Goal: Task Accomplishment & Management: Manage account settings

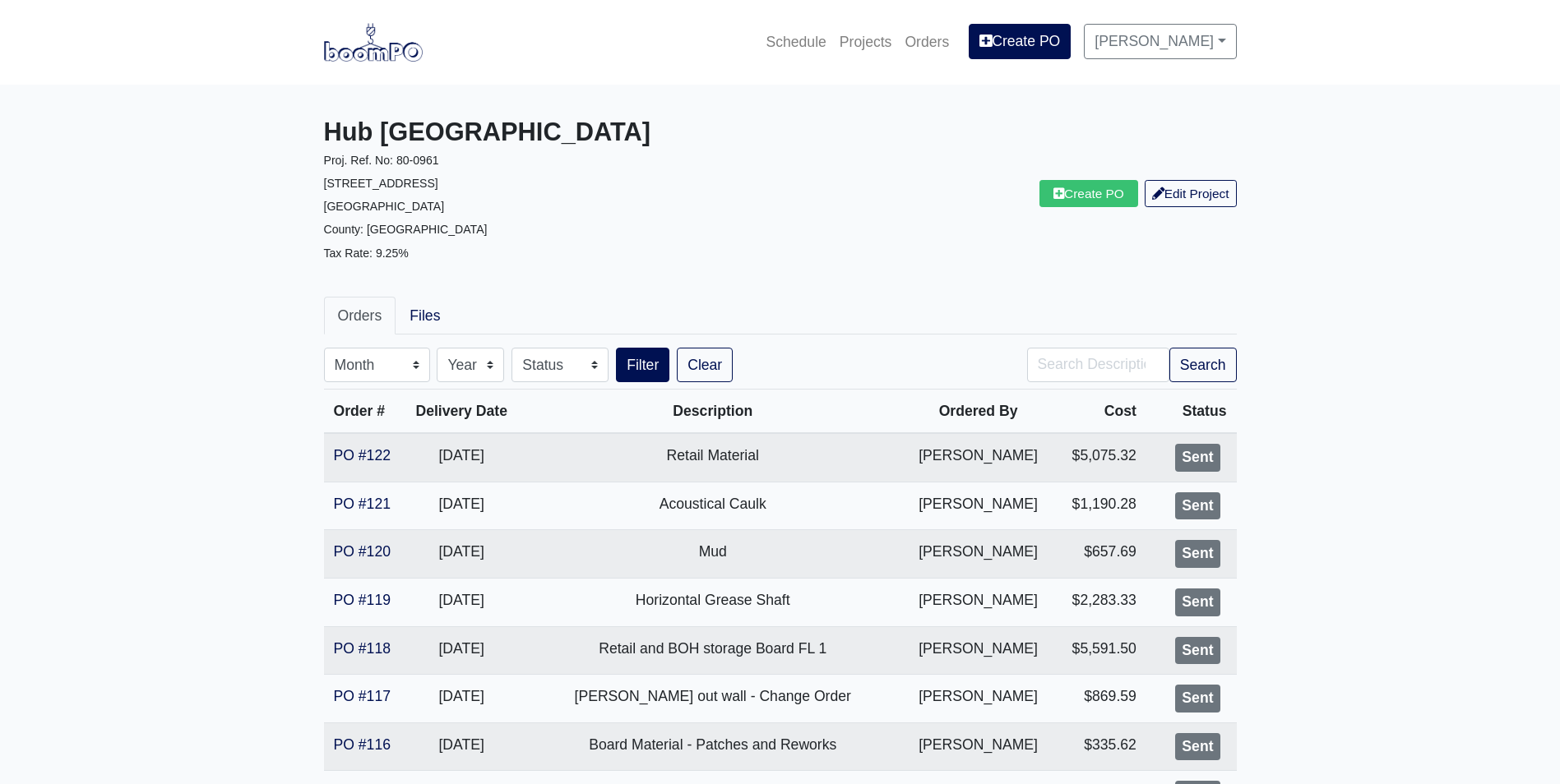
click at [375, 44] on img at bounding box center [374, 42] width 99 height 38
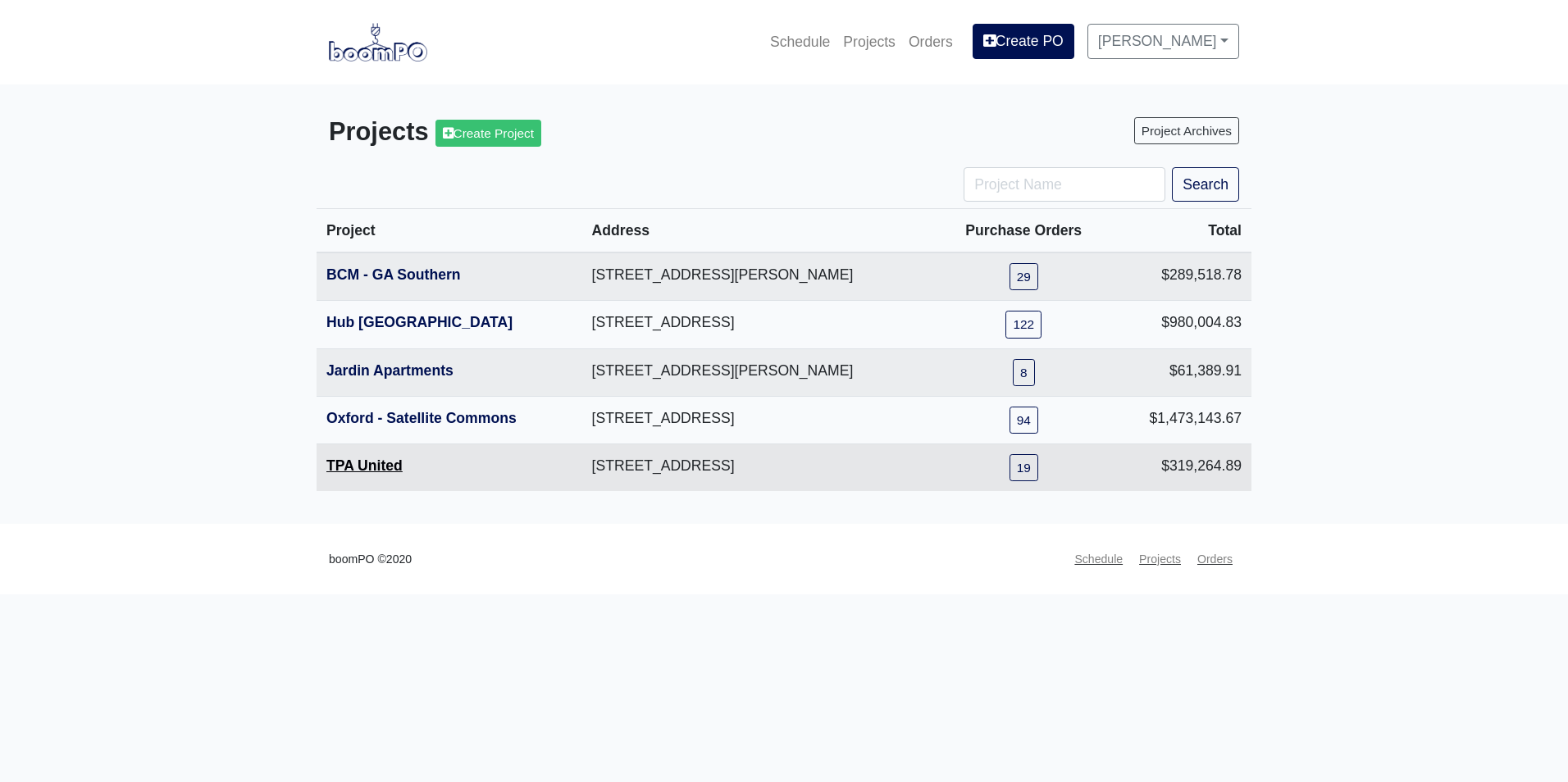
click at [354, 466] on link "TPA United" at bounding box center [365, 465] width 77 height 16
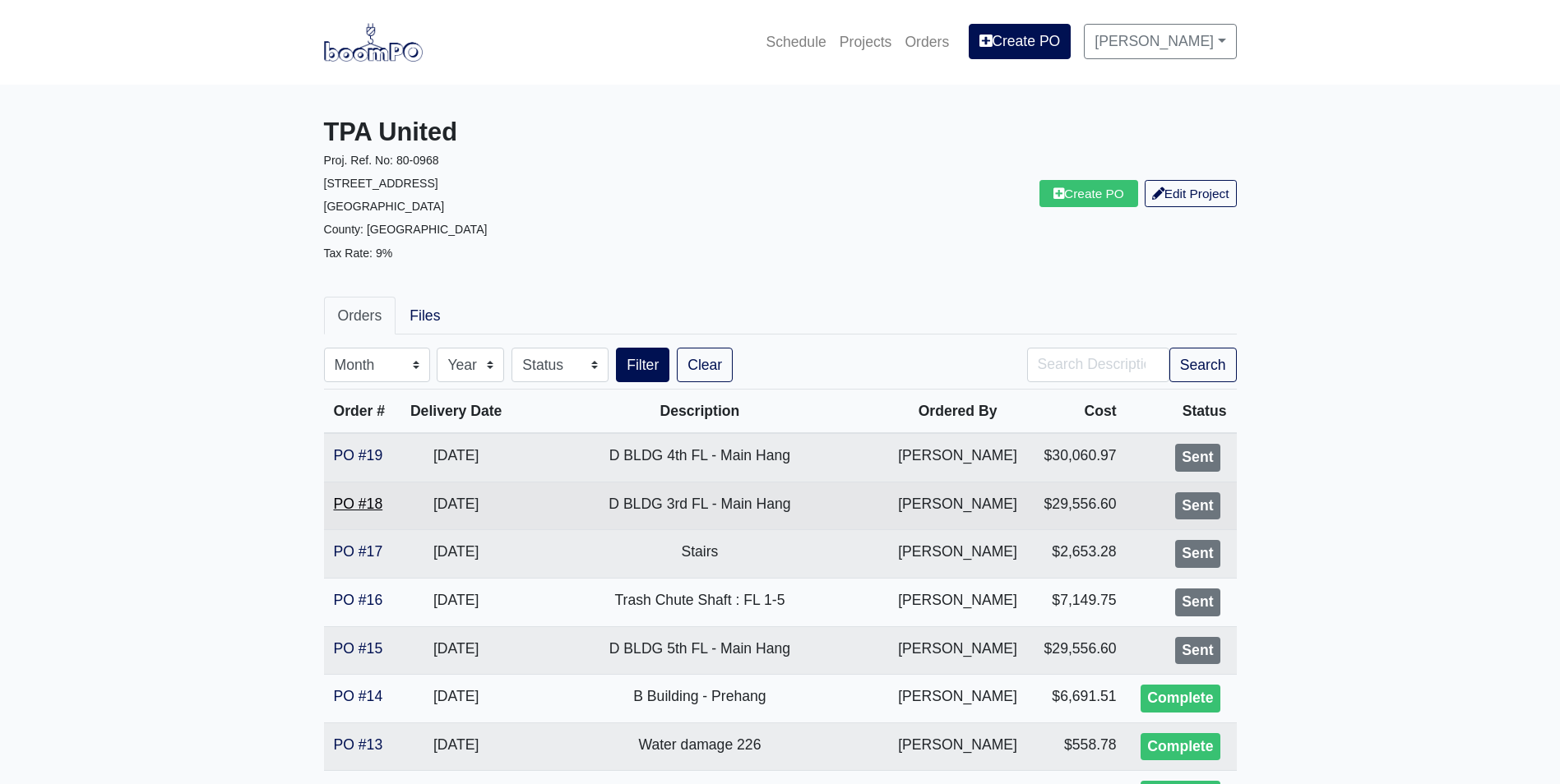
click at [371, 507] on link "PO #18" at bounding box center [358, 503] width 49 height 16
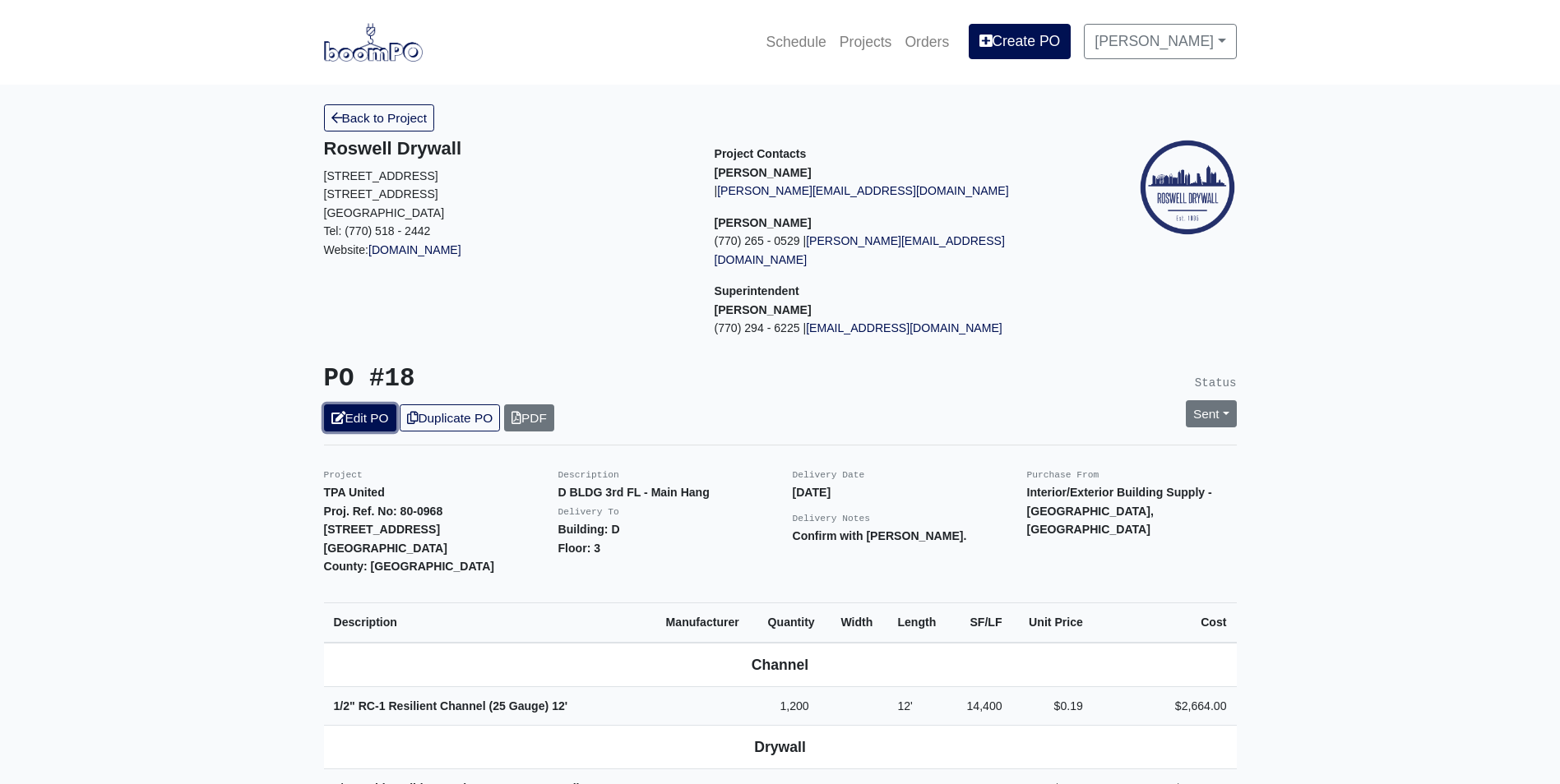
click at [358, 406] on link "Edit PO" at bounding box center [360, 418] width 73 height 27
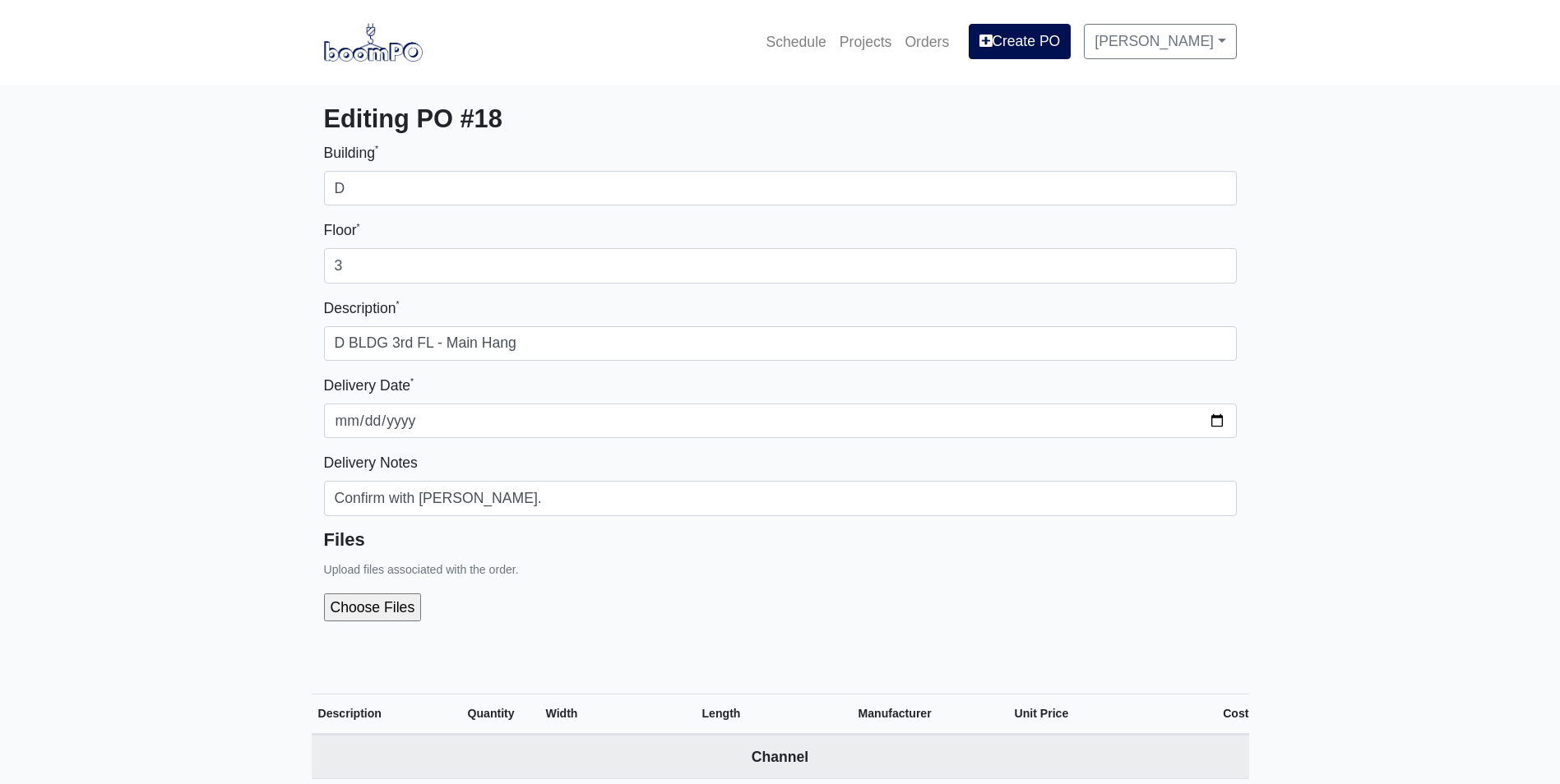
select select
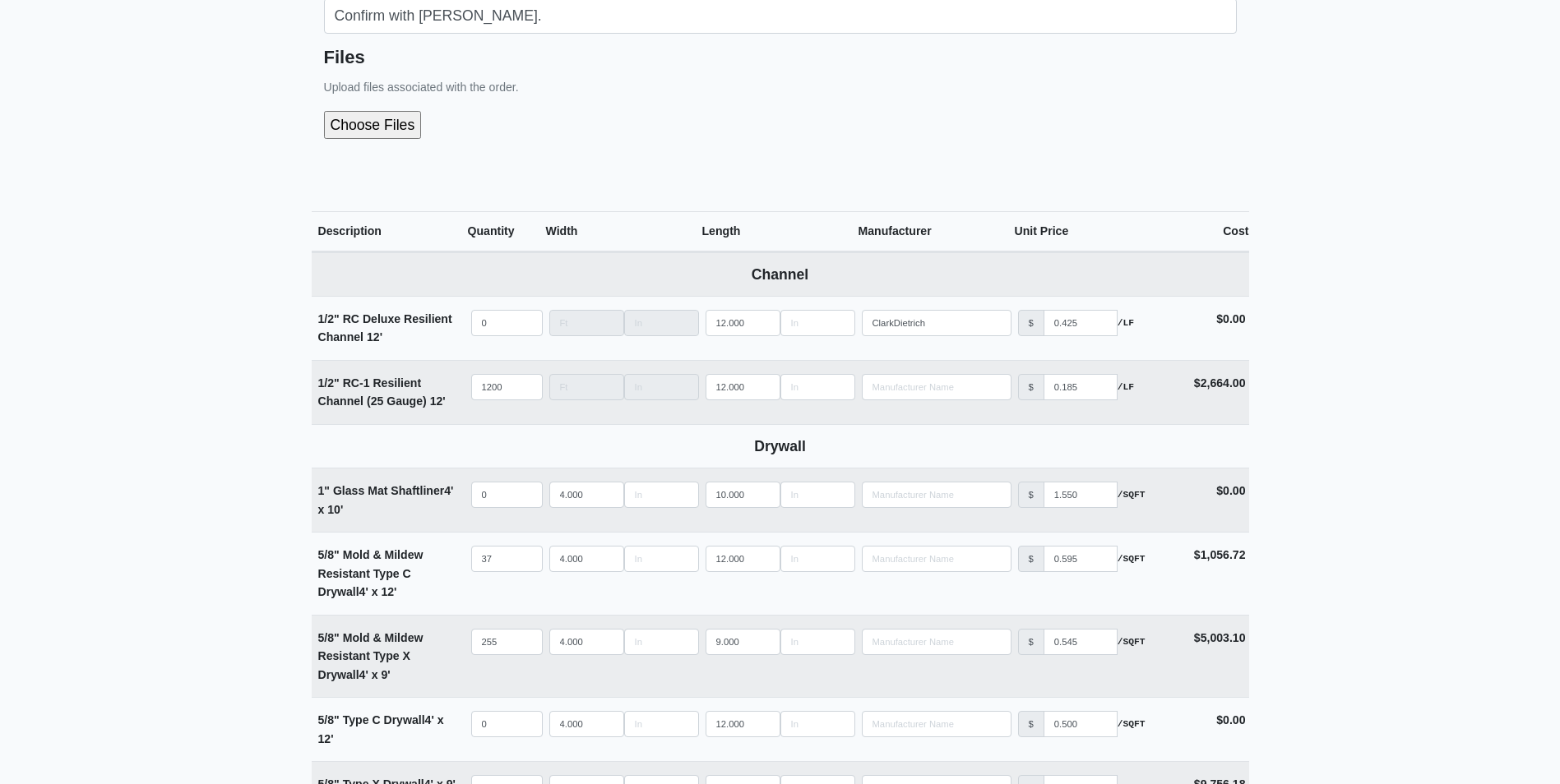
scroll to position [576, 0]
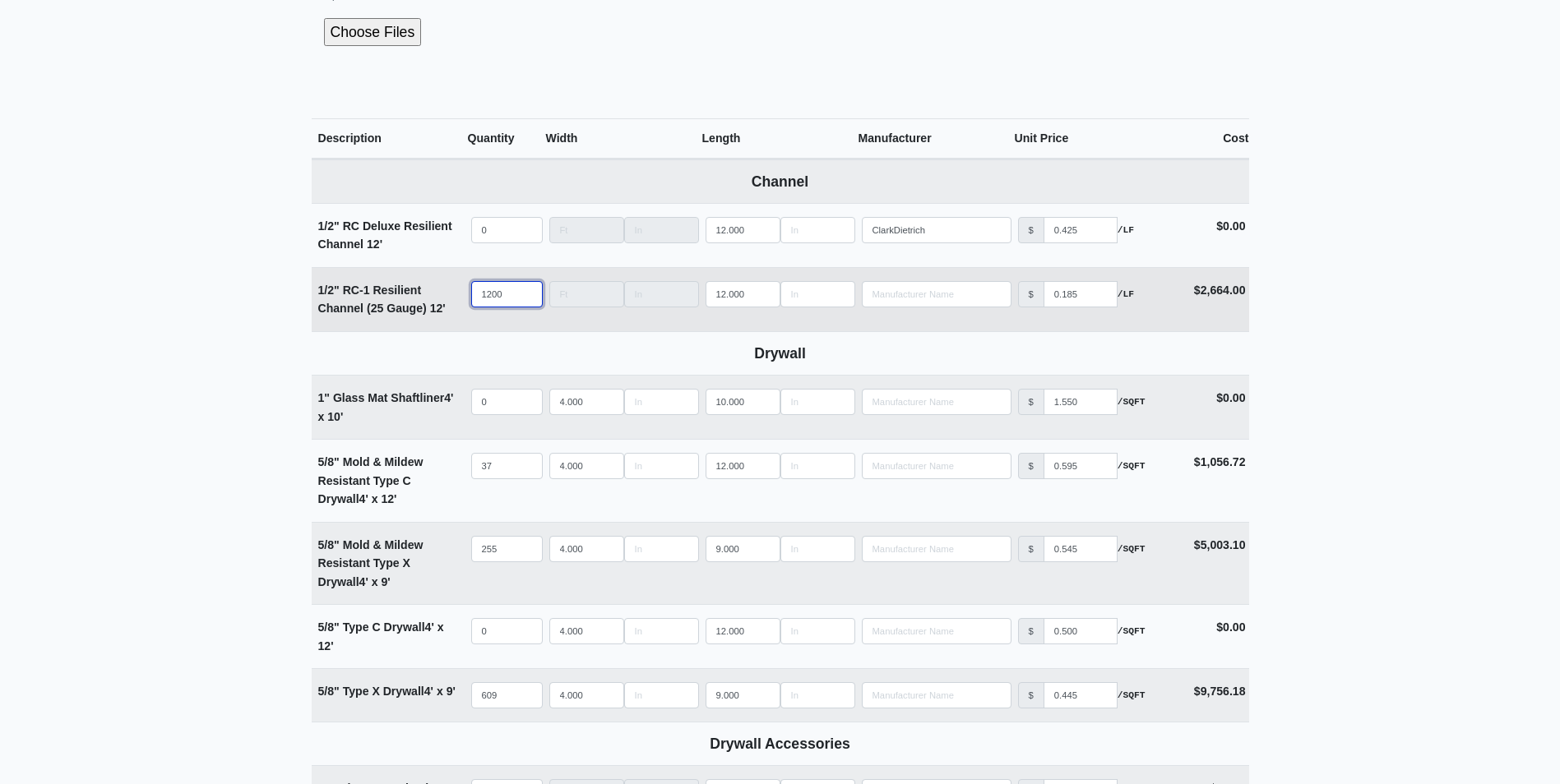
drag, startPoint x: 507, startPoint y: 291, endPoint x: 460, endPoint y: 293, distance: 47.0
click at [460, 293] on tr "1/2" RC-1 Resilient Channel (25 Gauge) 12' Qty 1200 Width Length 12.000 Manufac…" at bounding box center [780, 299] width 938 height 64
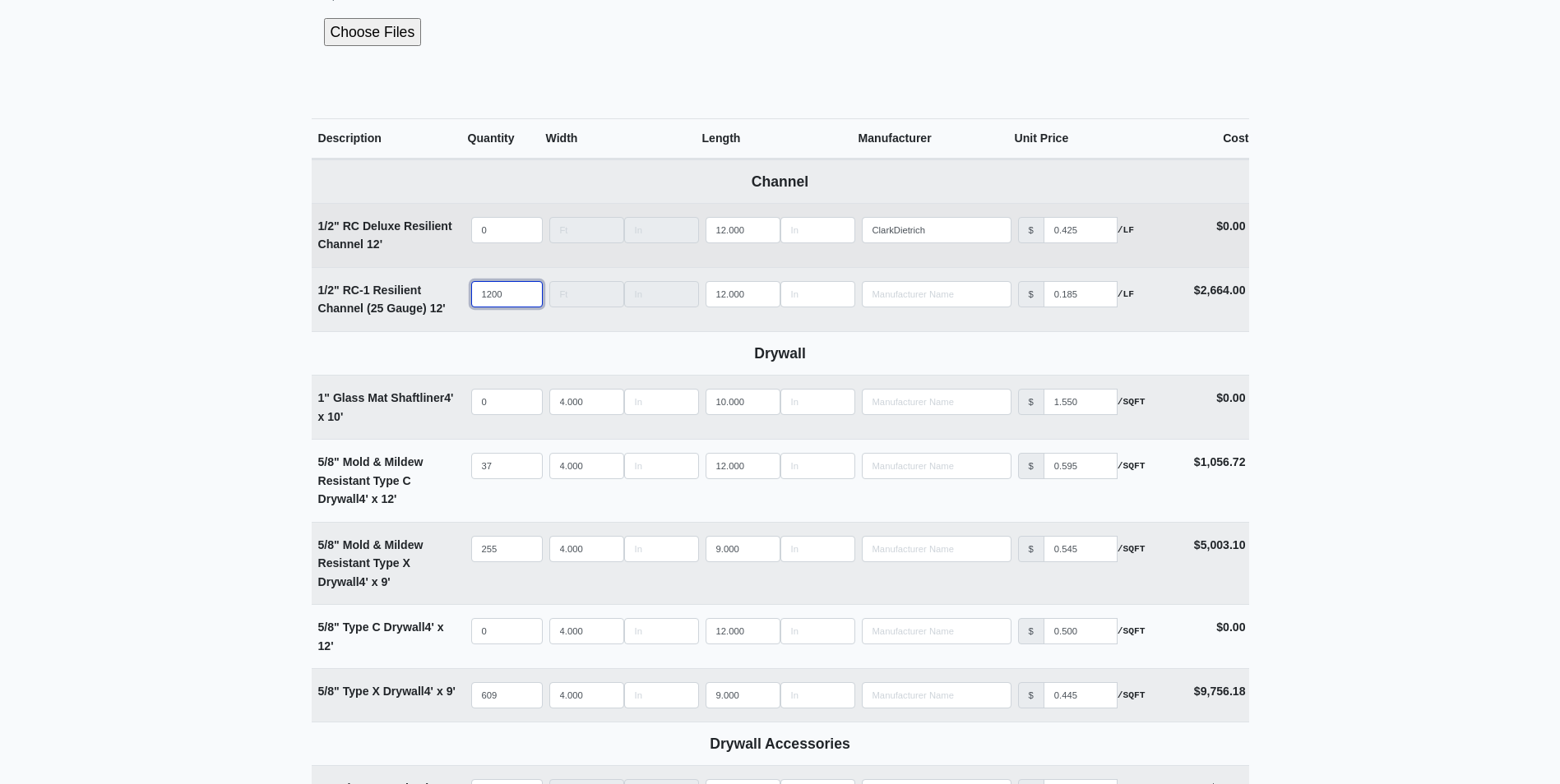
select select
type input "0"
click at [503, 234] on input "quantity" at bounding box center [507, 229] width 72 height 26
type input "1"
select select
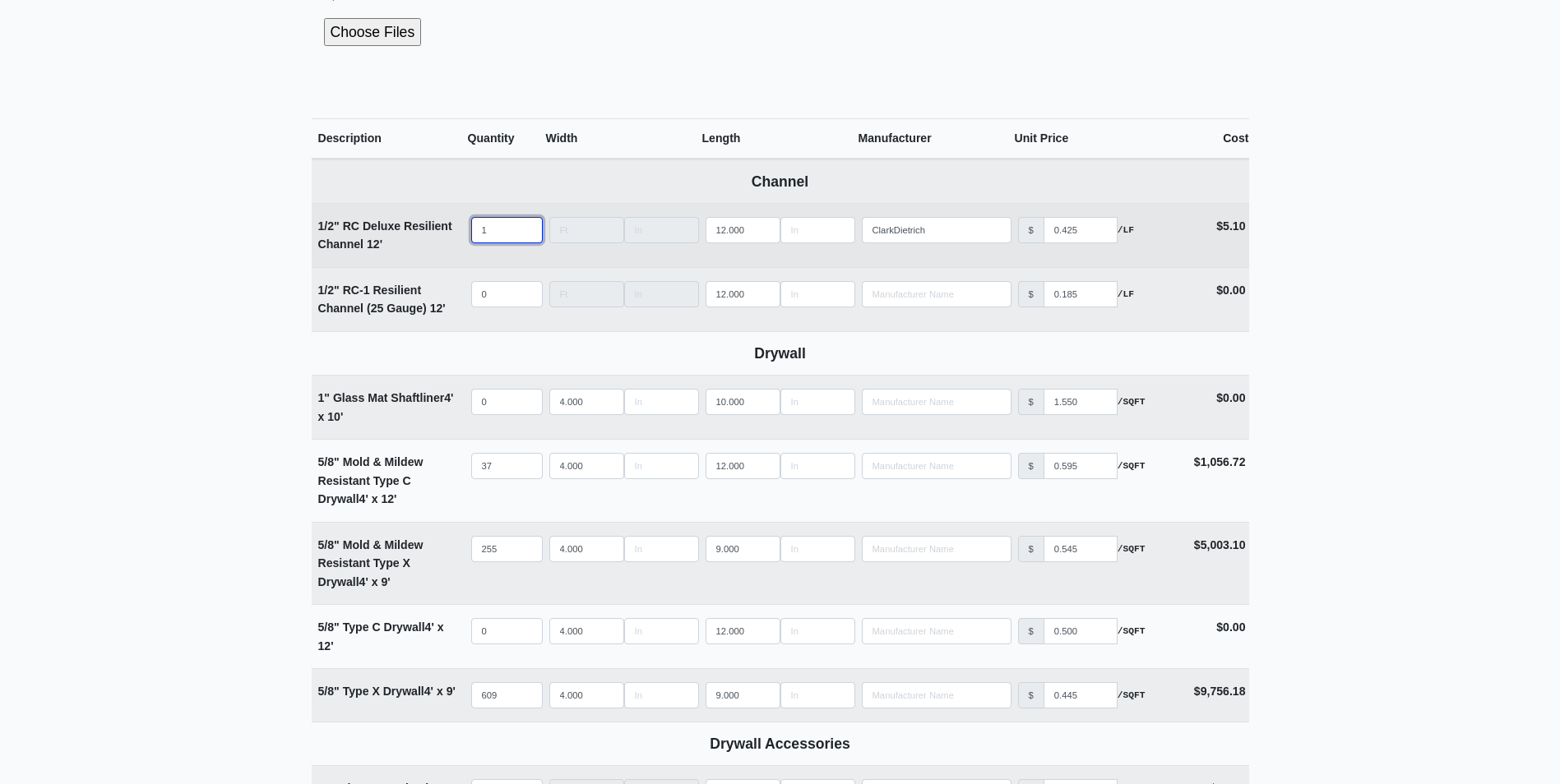
type input "12"
select select
type input "120"
select select
type input "1200"
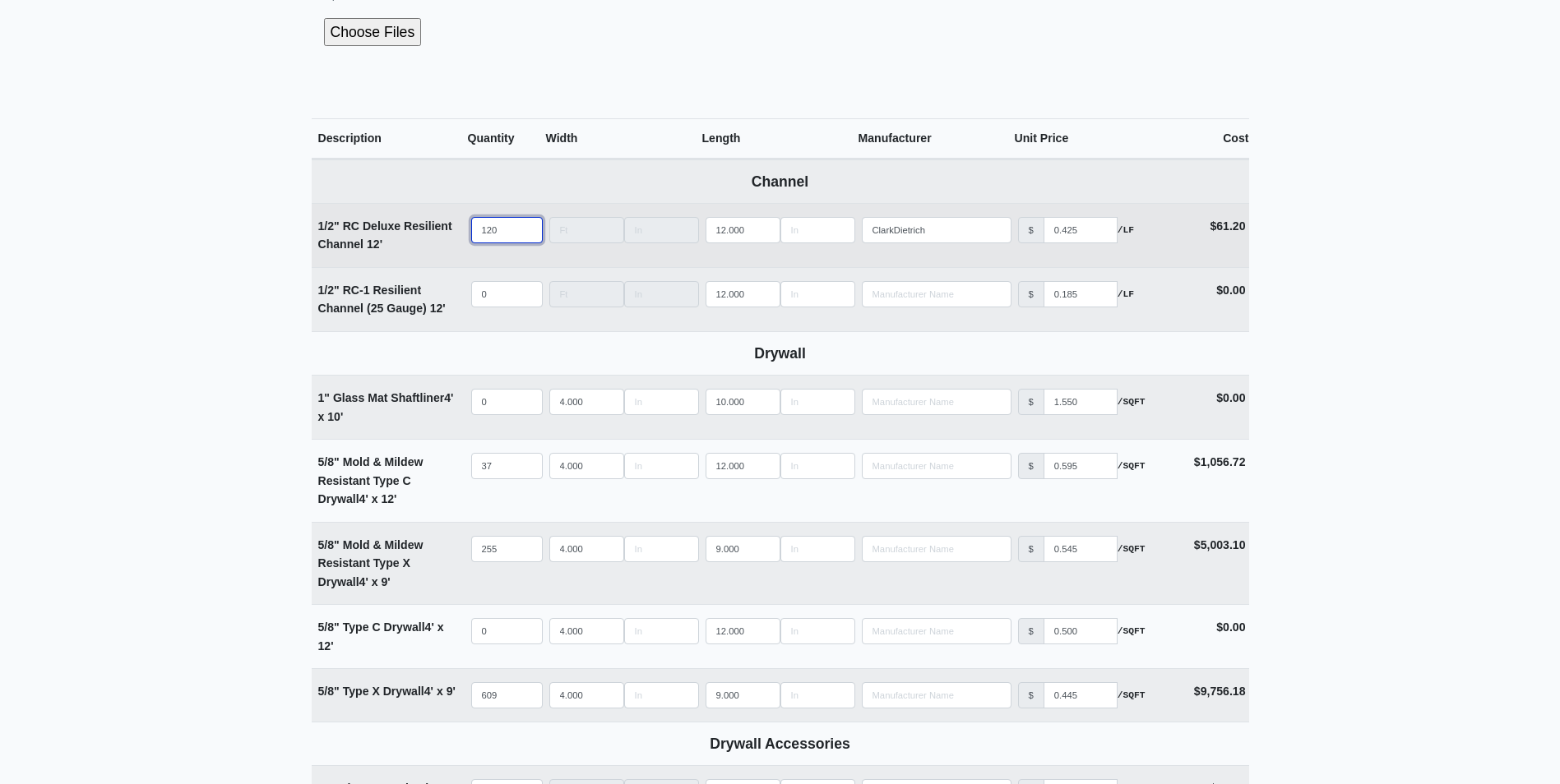
select select
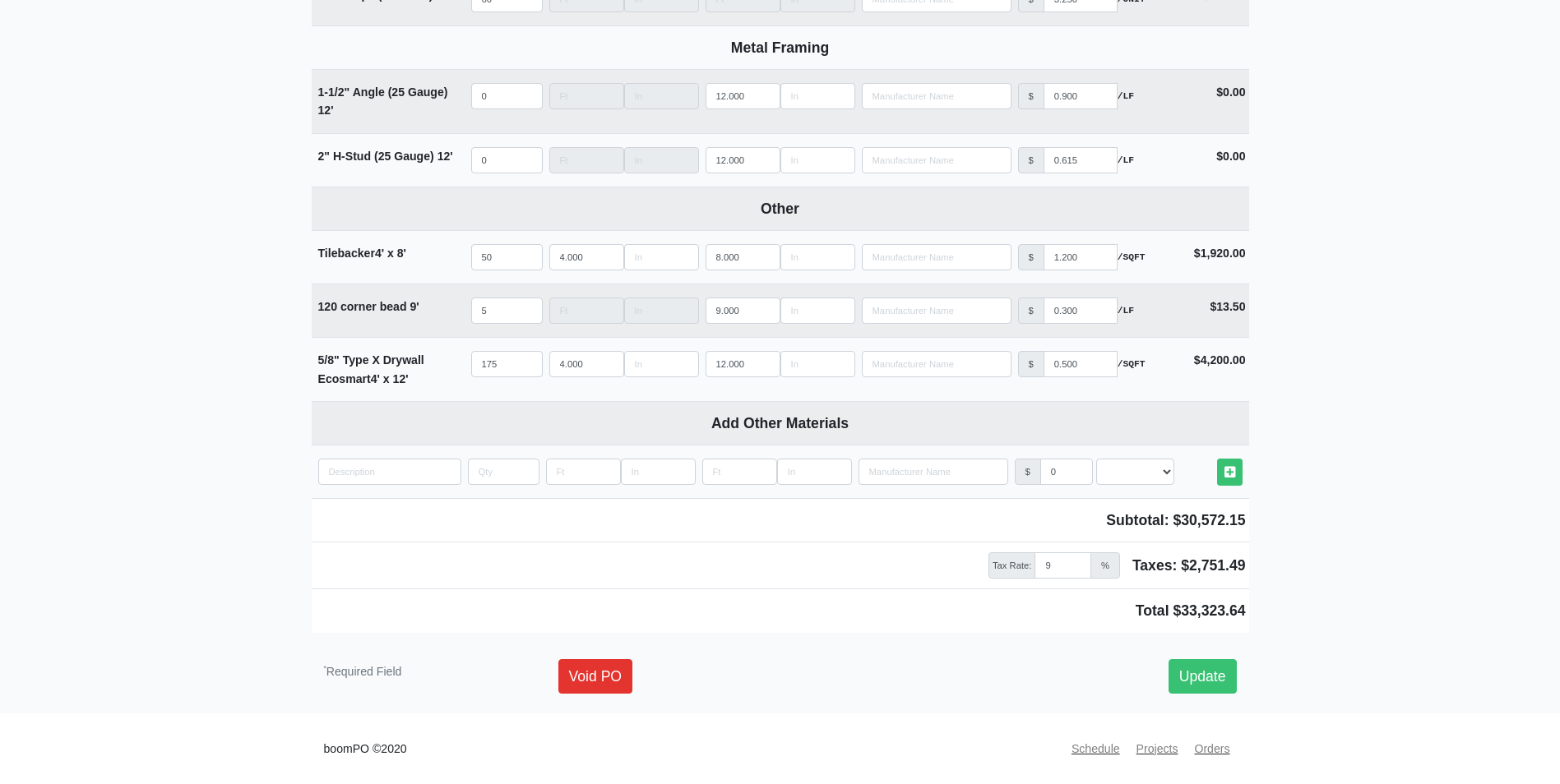
scroll to position [1729, 0]
type input "1200"
click at [1215, 665] on link "Update" at bounding box center [1203, 677] width 68 height 34
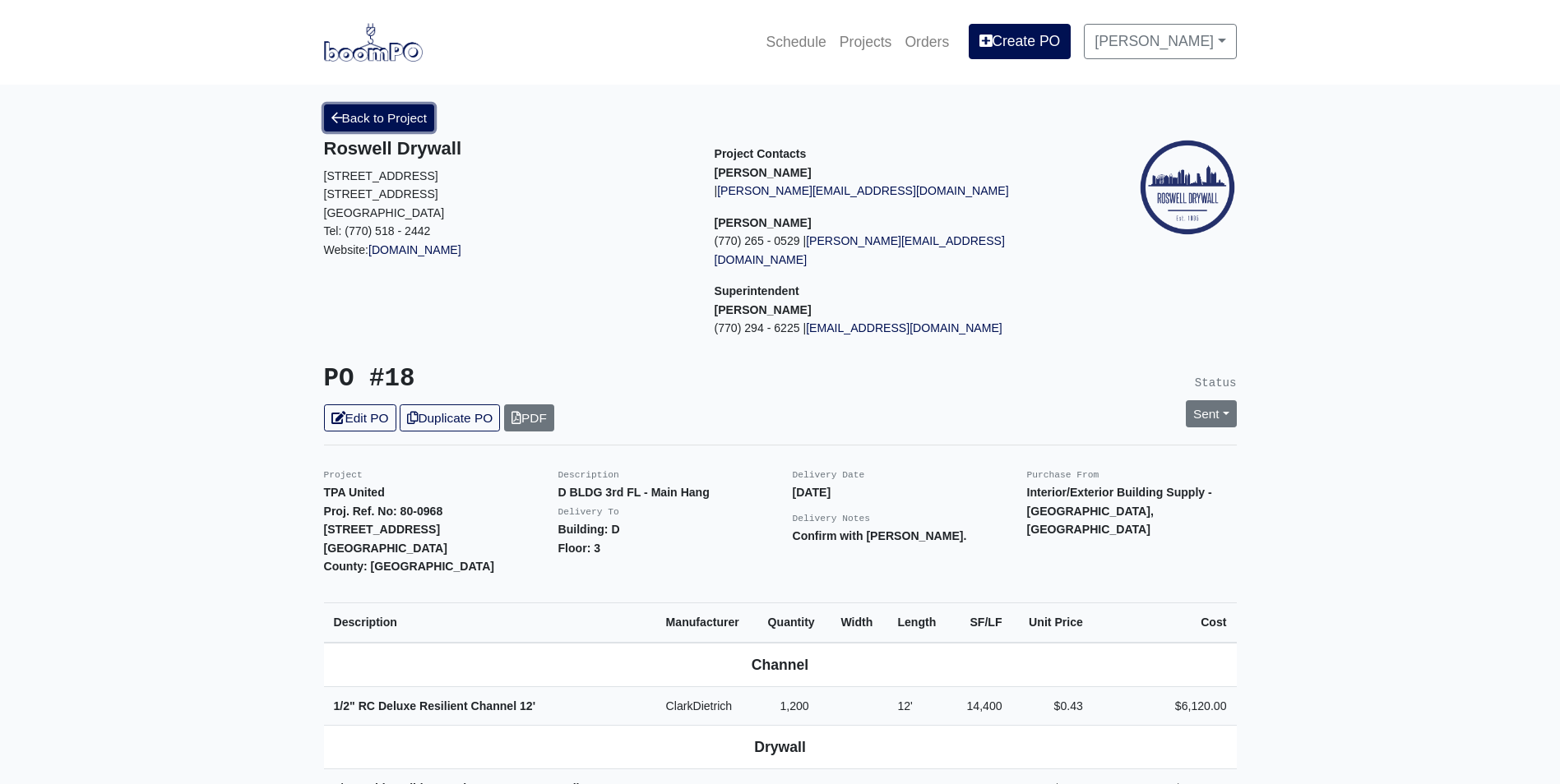
click at [382, 117] on link "Back to Project" at bounding box center [380, 118] width 111 height 27
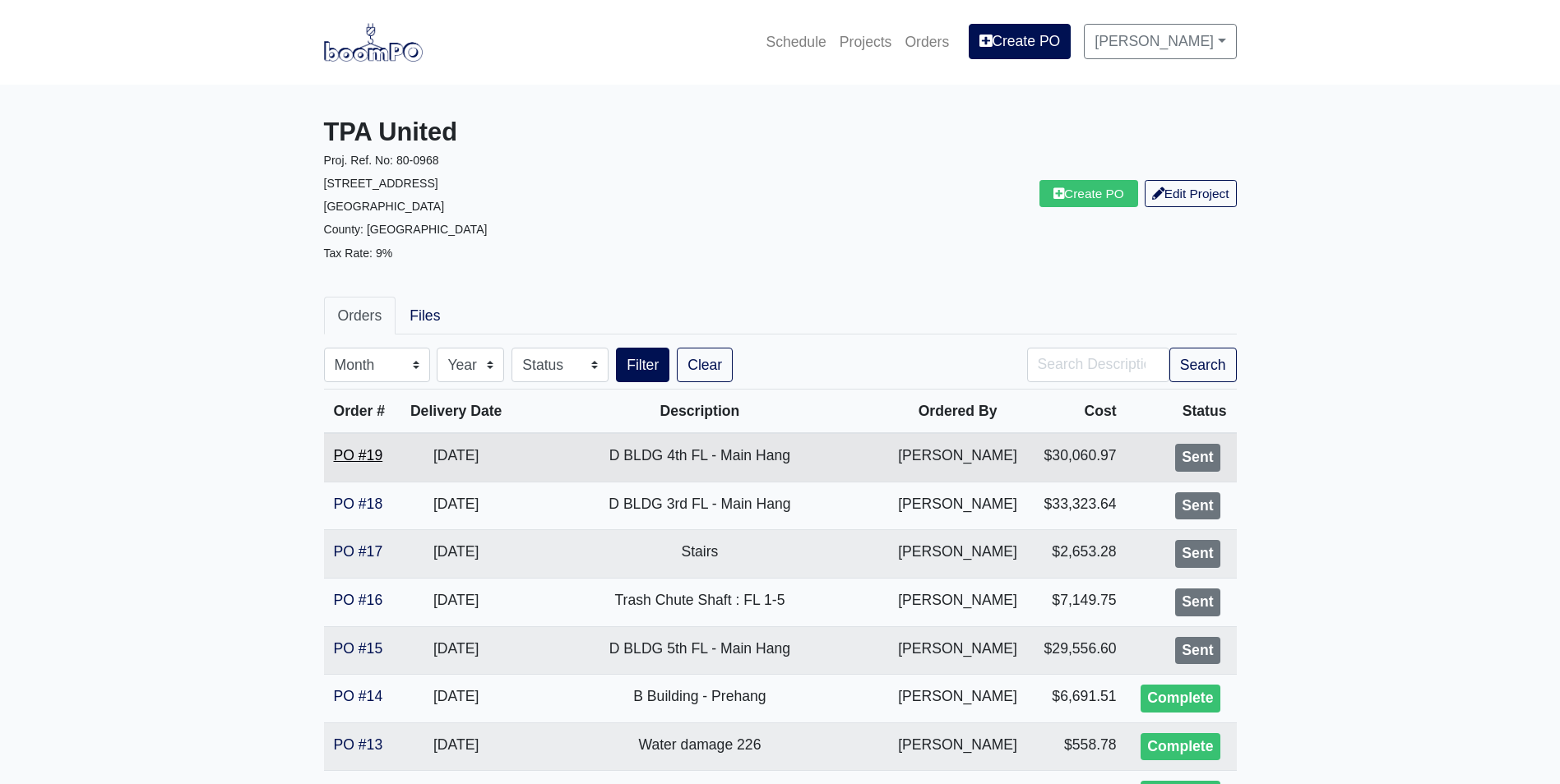
click at [362, 454] on link "PO #19" at bounding box center [358, 455] width 49 height 16
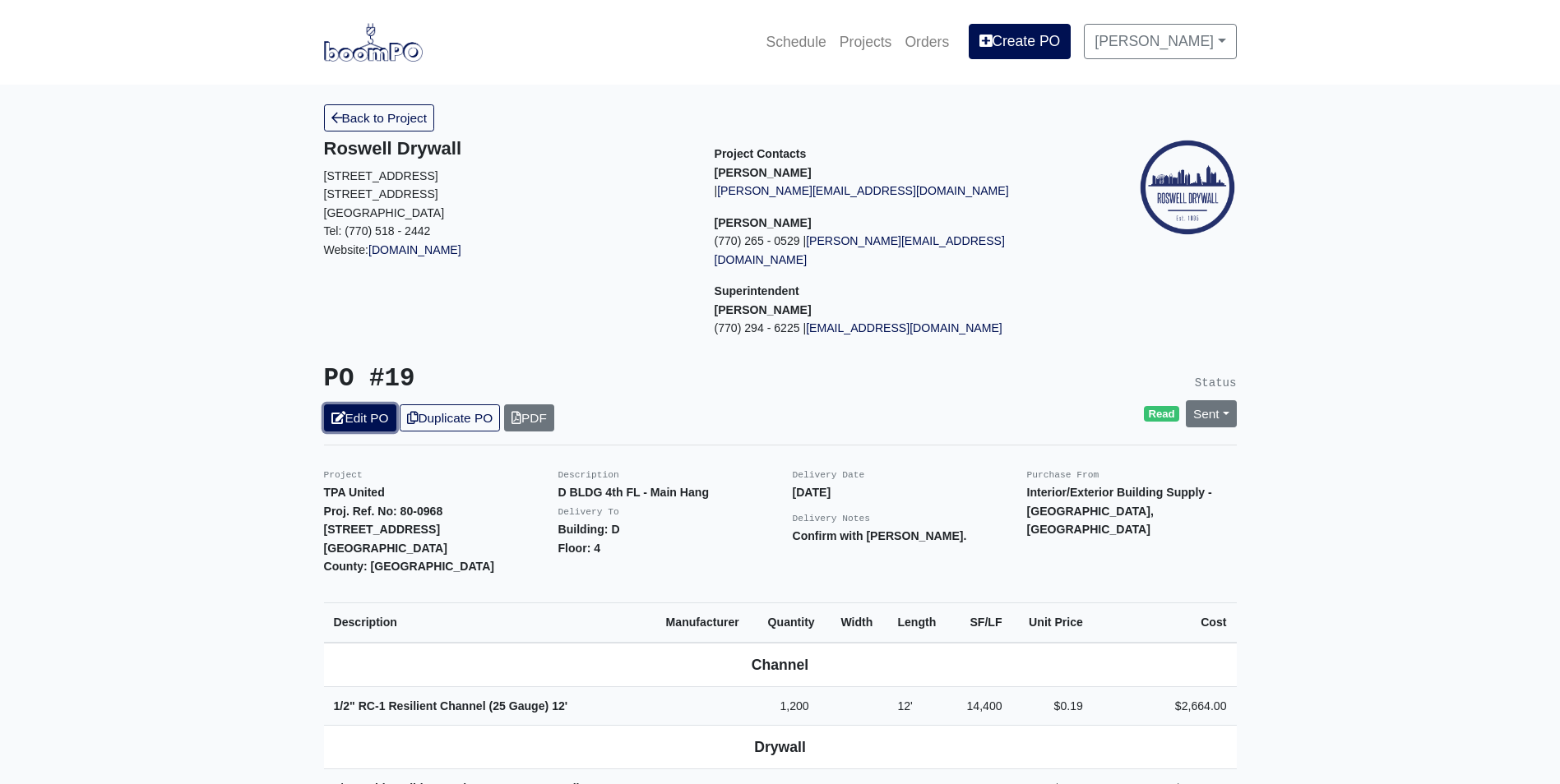
click at [366, 404] on link "Edit PO" at bounding box center [360, 418] width 73 height 27
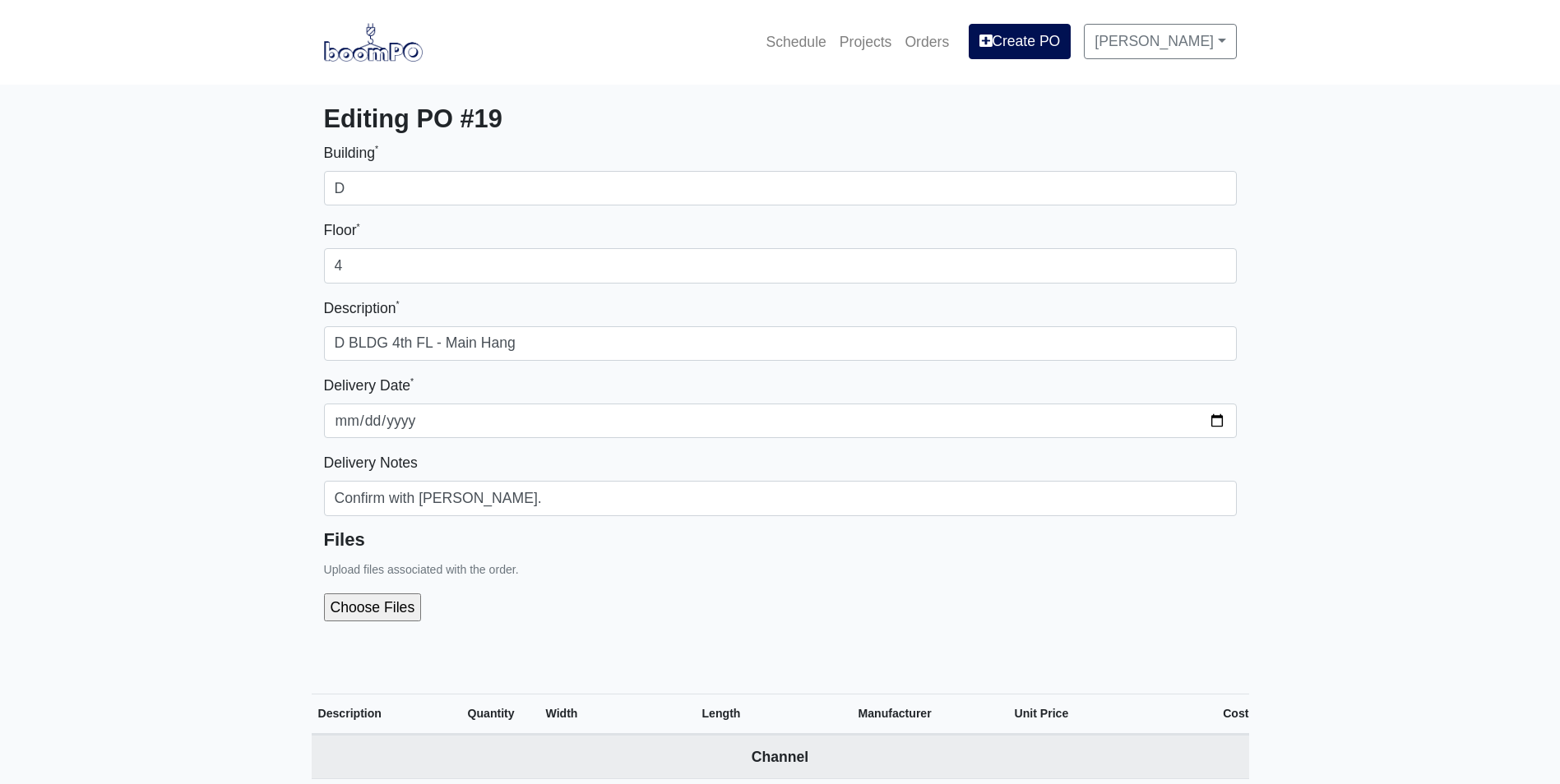
select select
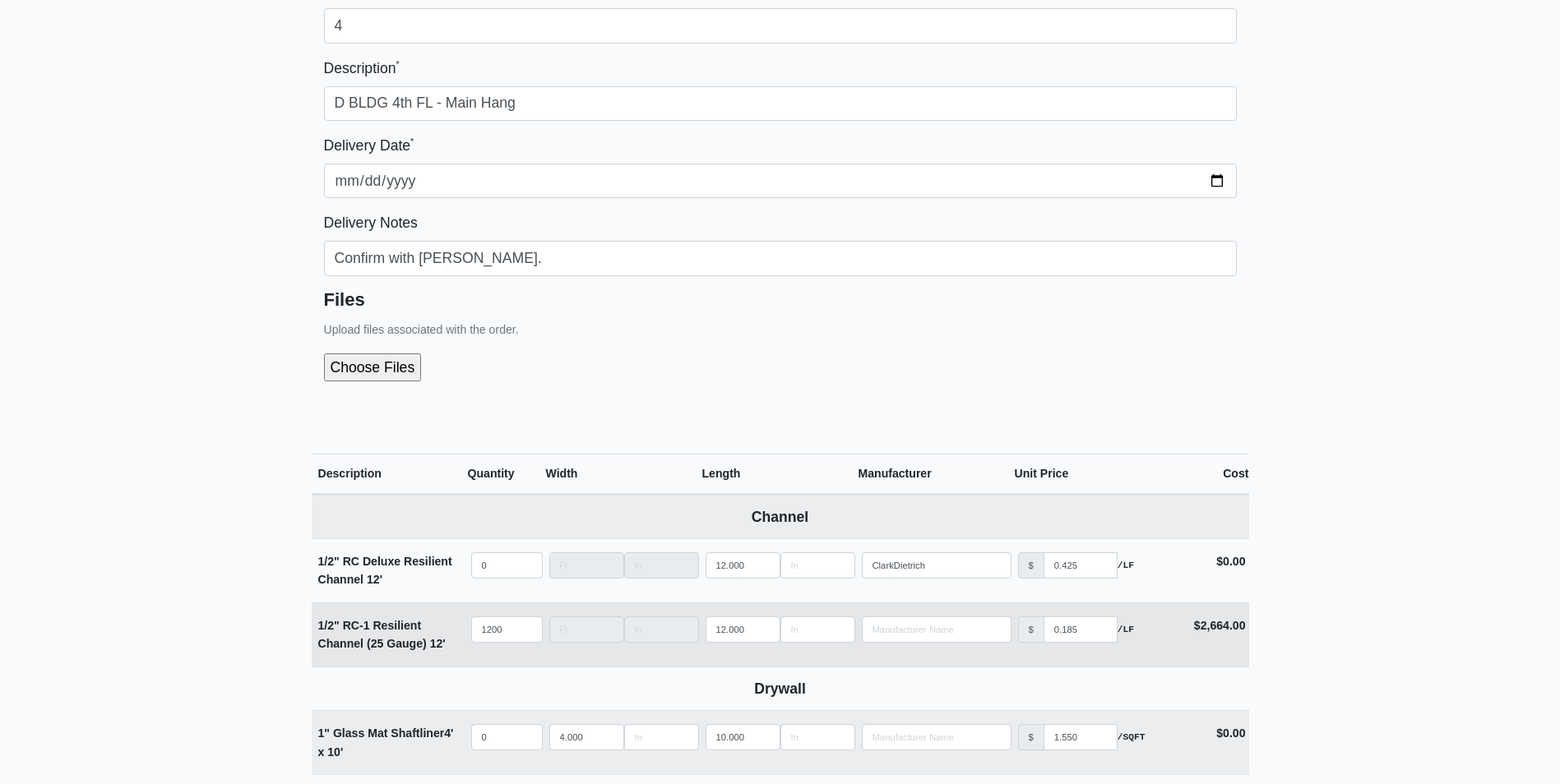
scroll to position [247, 0]
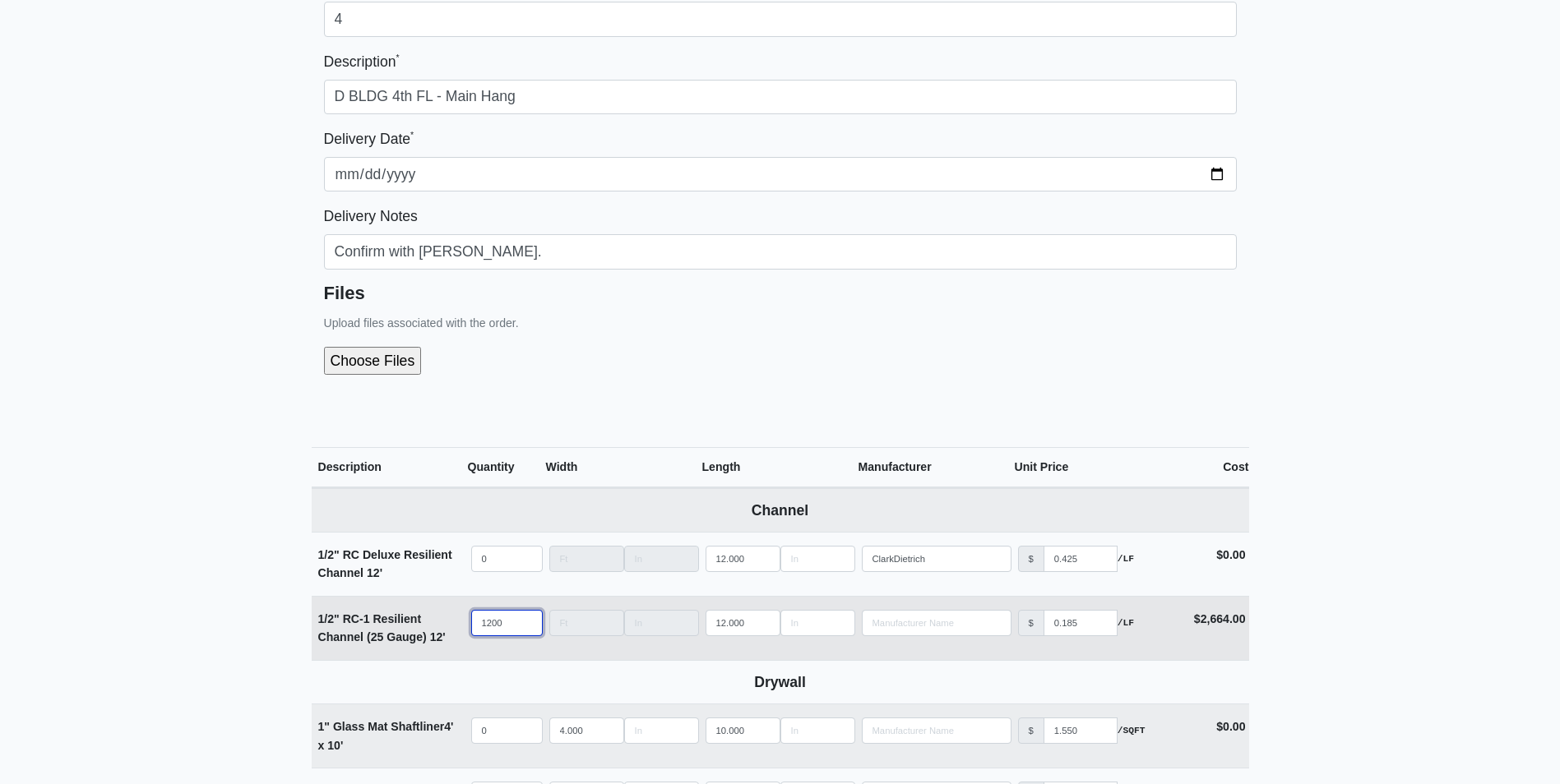
drag, startPoint x: 505, startPoint y: 619, endPoint x: 446, endPoint y: 618, distance: 59.0
click at [446, 618] on tr "1/2" RC-1 Resilient Channel (25 Gauge) 12' Qty 1200 Width Length 12.000 Manufac…" at bounding box center [780, 628] width 938 height 64
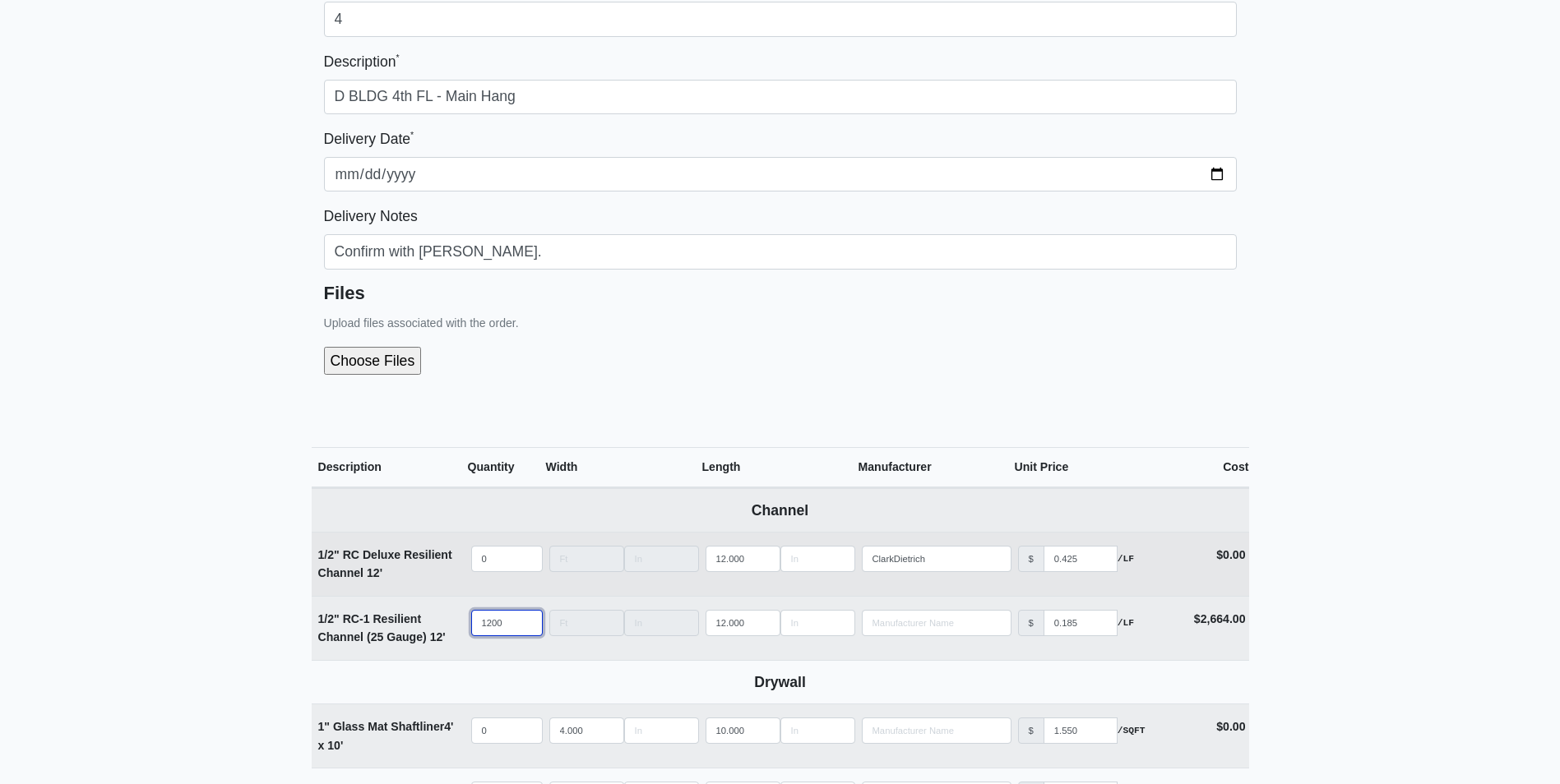
select select
type input "0"
click at [500, 554] on input "quantity" at bounding box center [507, 559] width 72 height 26
type input "1"
select select
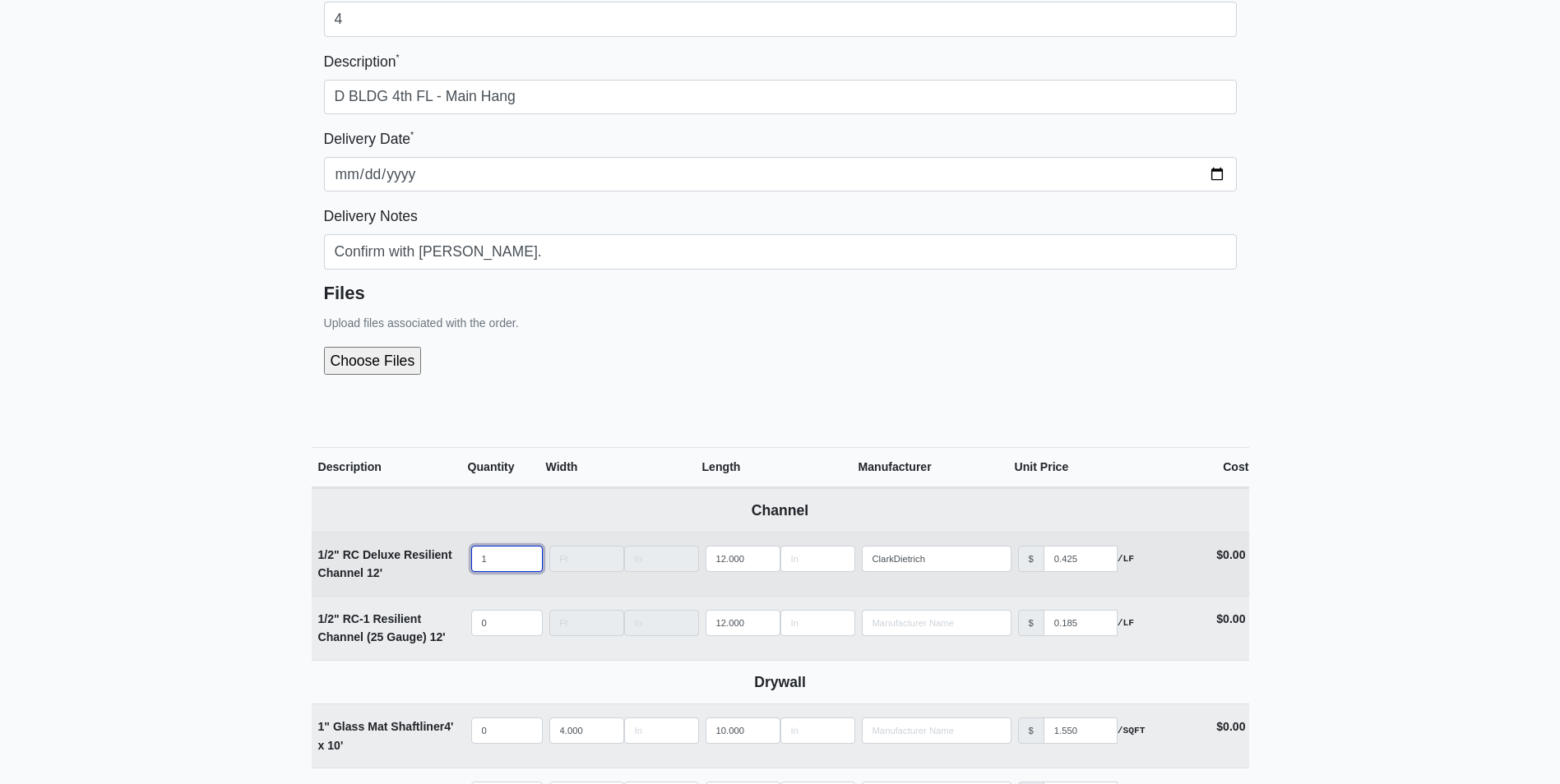
type input "12"
select select
type input "120"
select select
type input "1200"
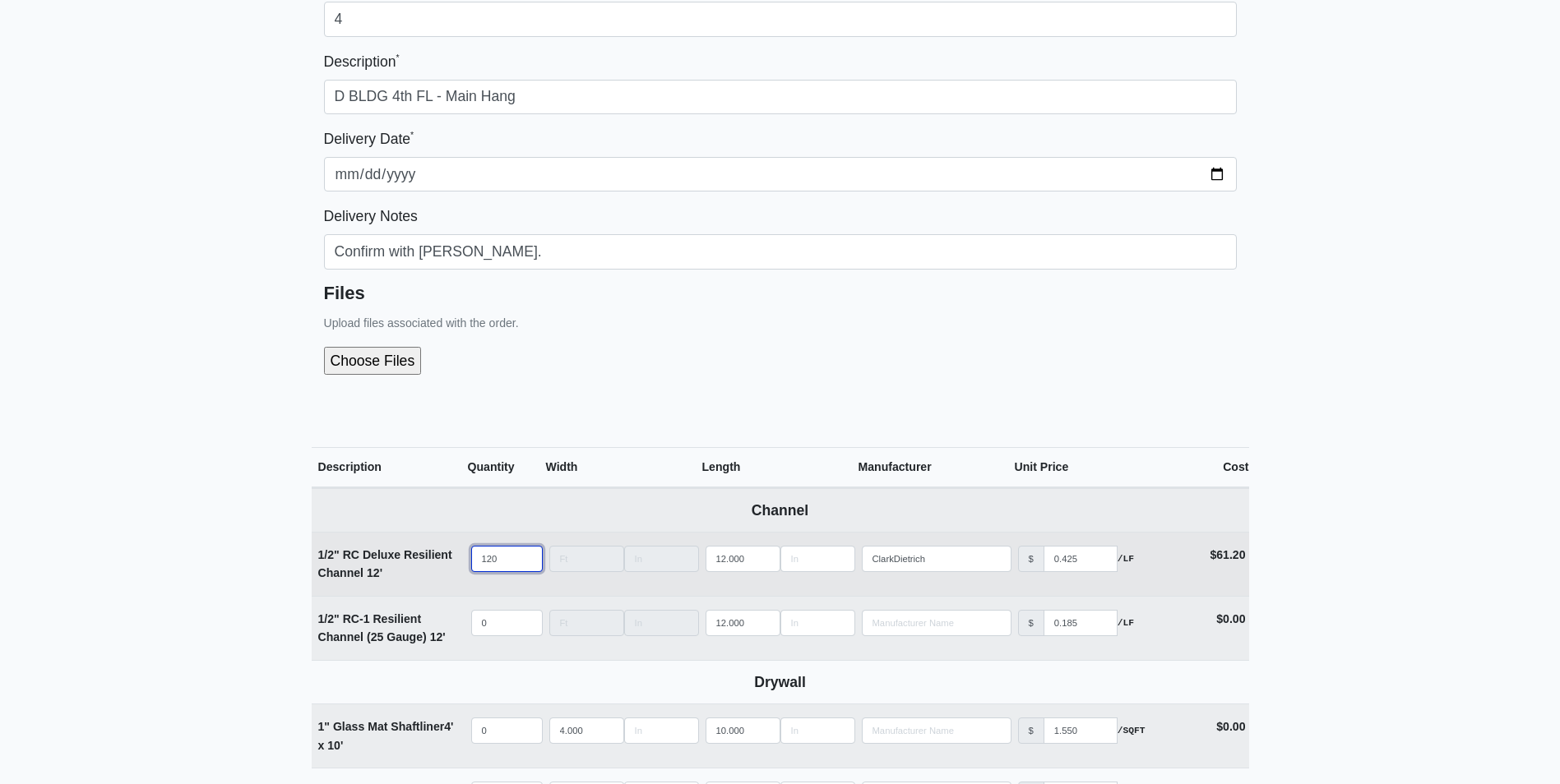
select select
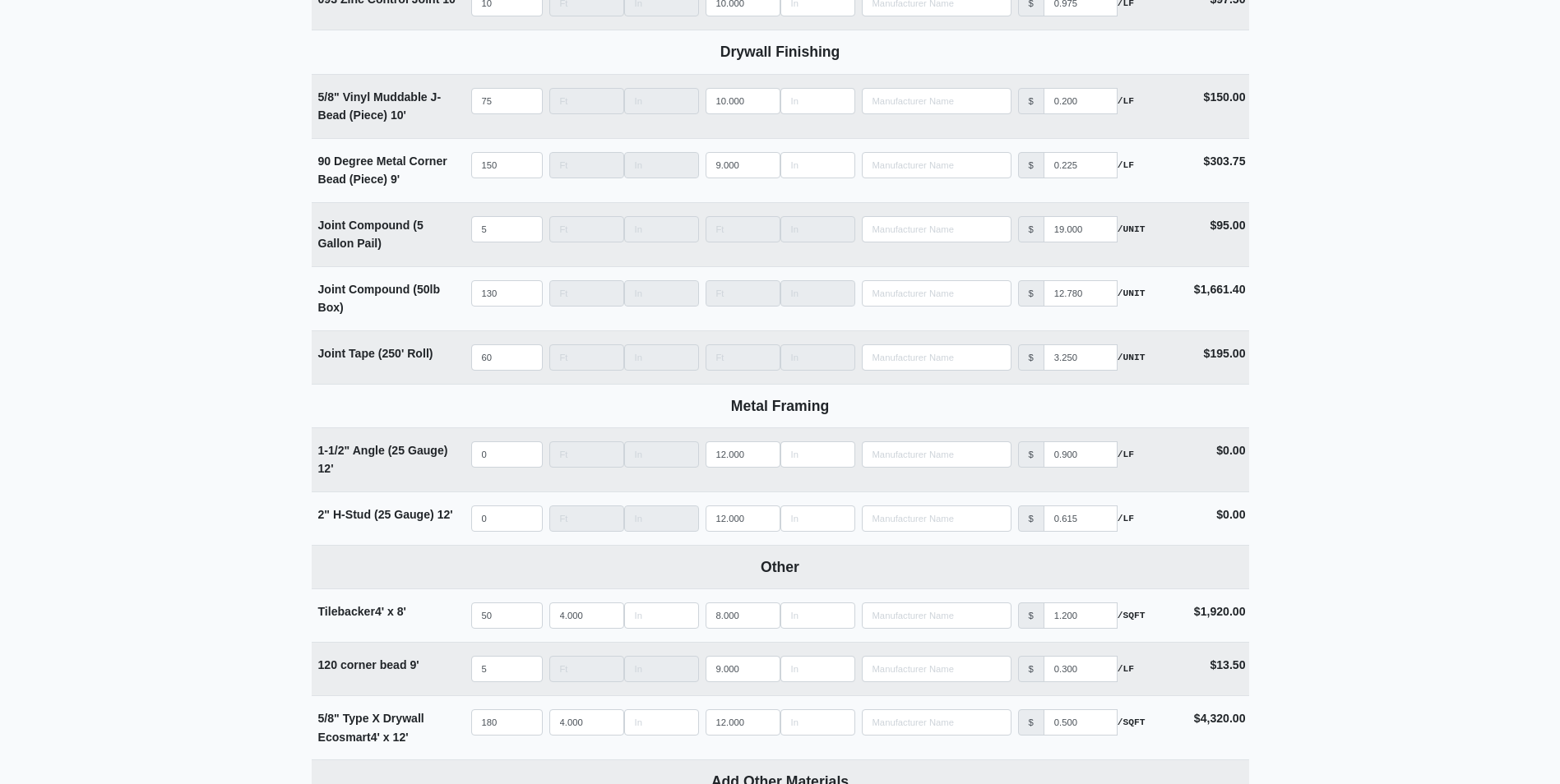
scroll to position [1729, 0]
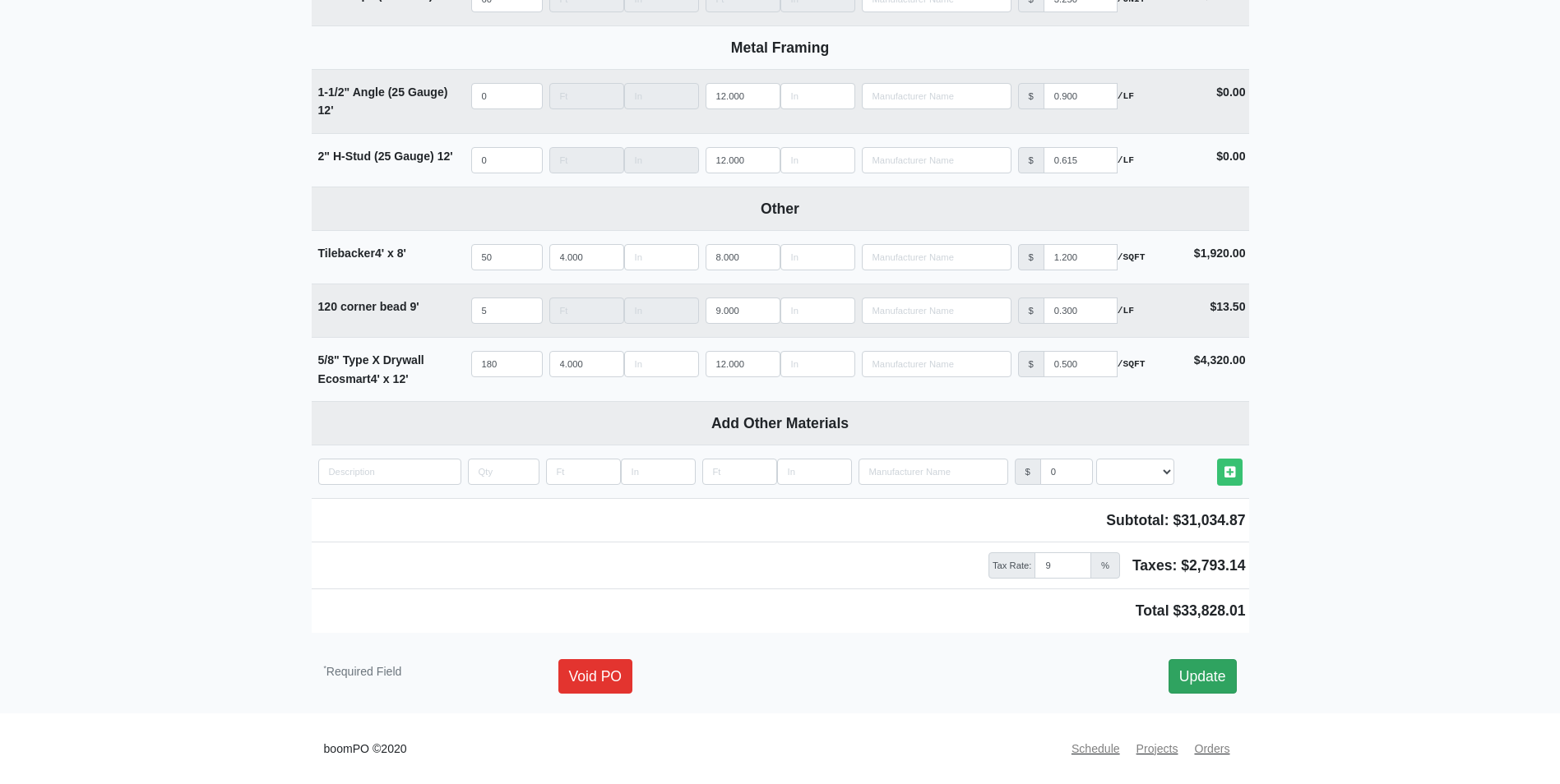
type input "1200"
click at [1217, 677] on link "Update" at bounding box center [1203, 677] width 68 height 34
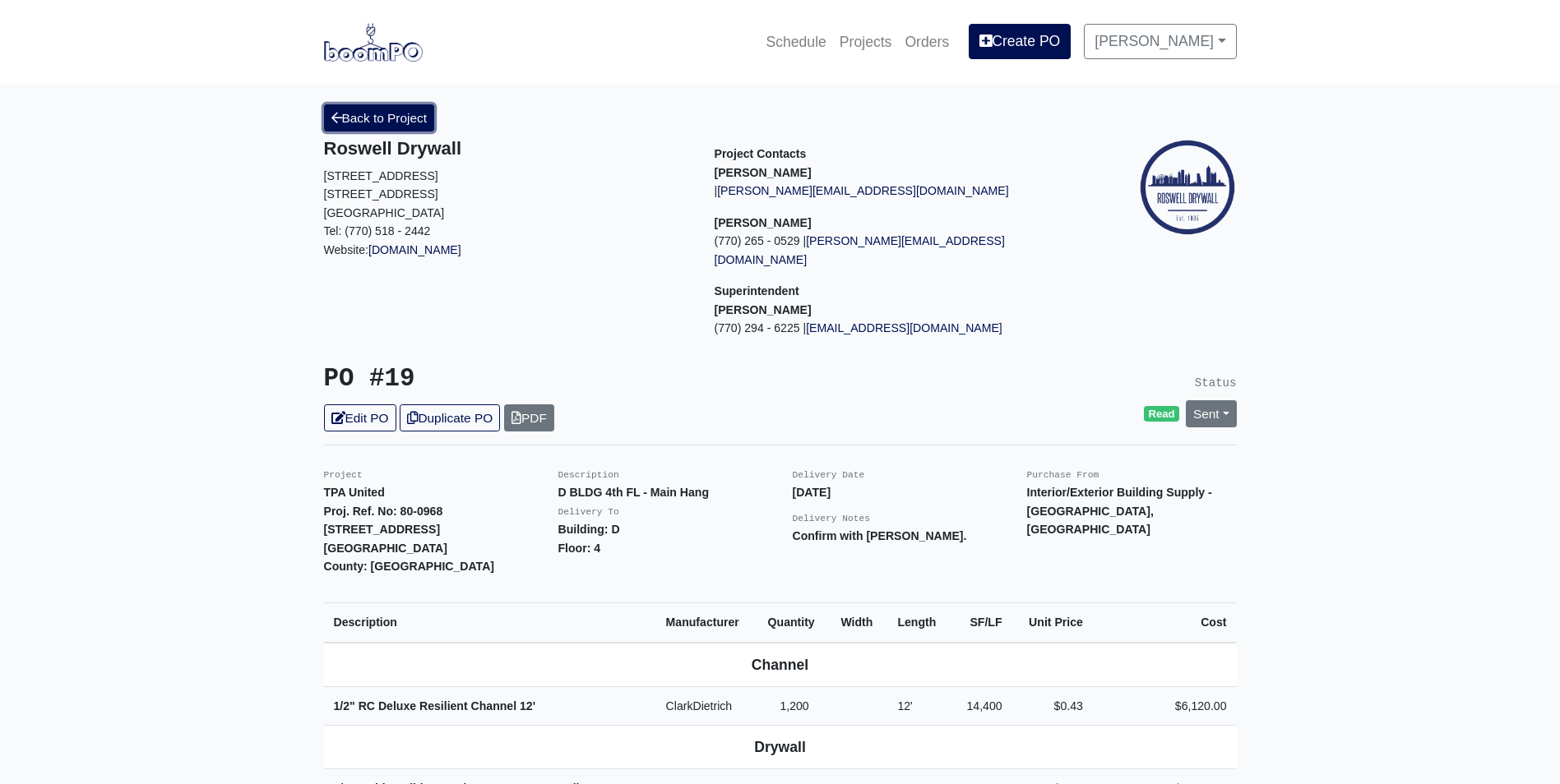
click at [367, 116] on link "Back to Project" at bounding box center [380, 118] width 111 height 27
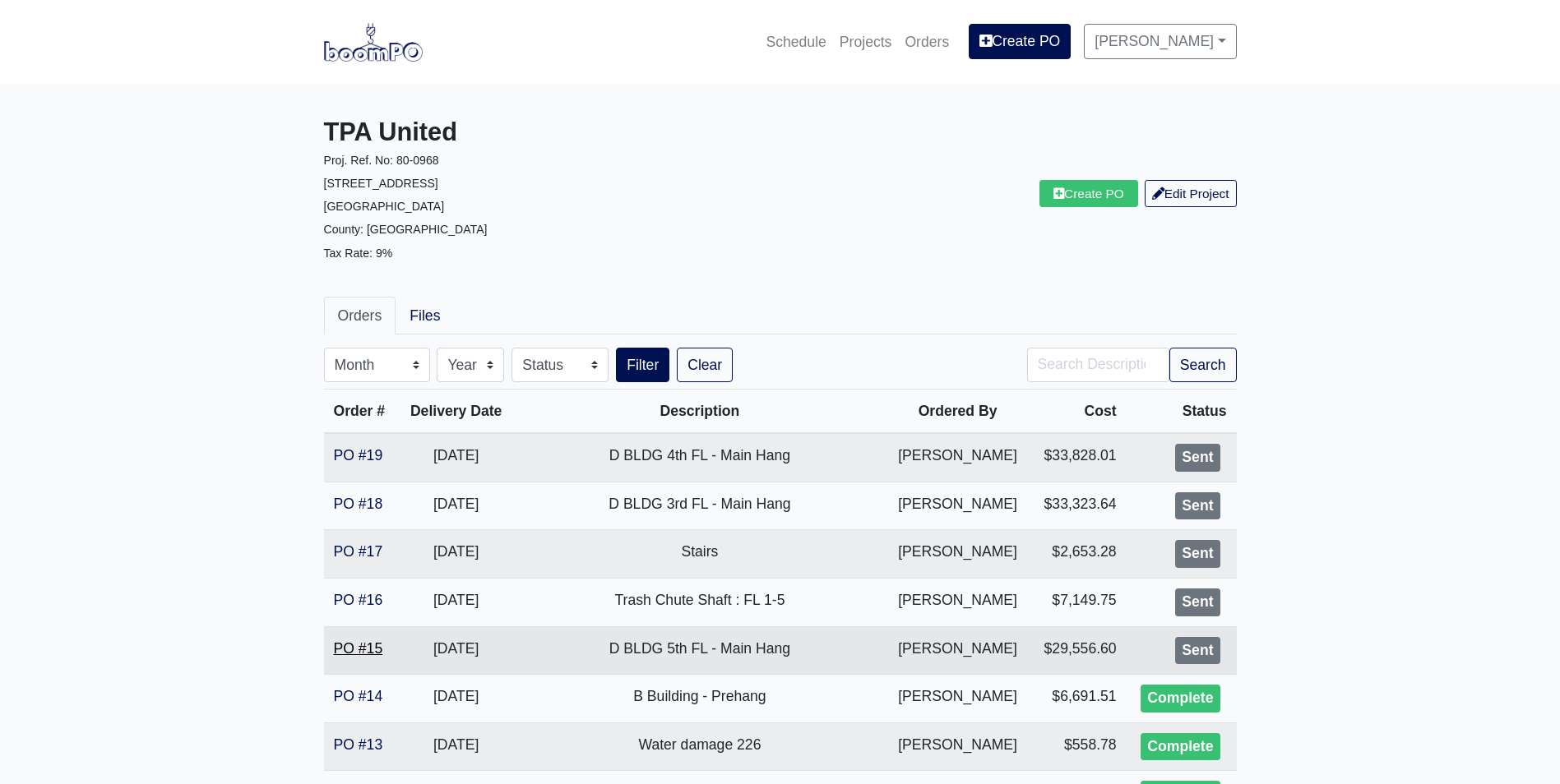
click at [352, 642] on link "PO #15" at bounding box center [358, 648] width 49 height 16
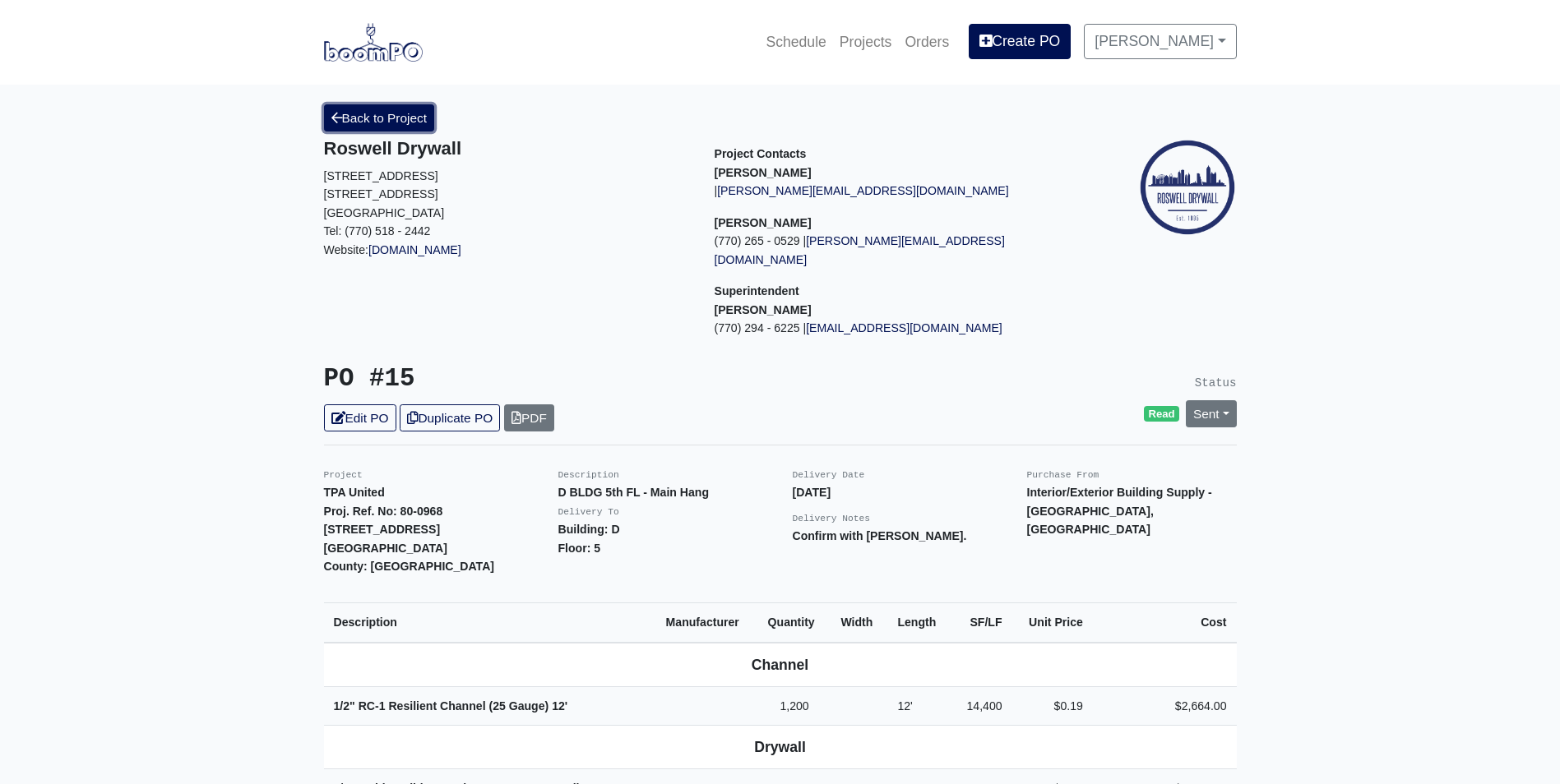
click at [390, 120] on link "Back to Project" at bounding box center [380, 118] width 111 height 27
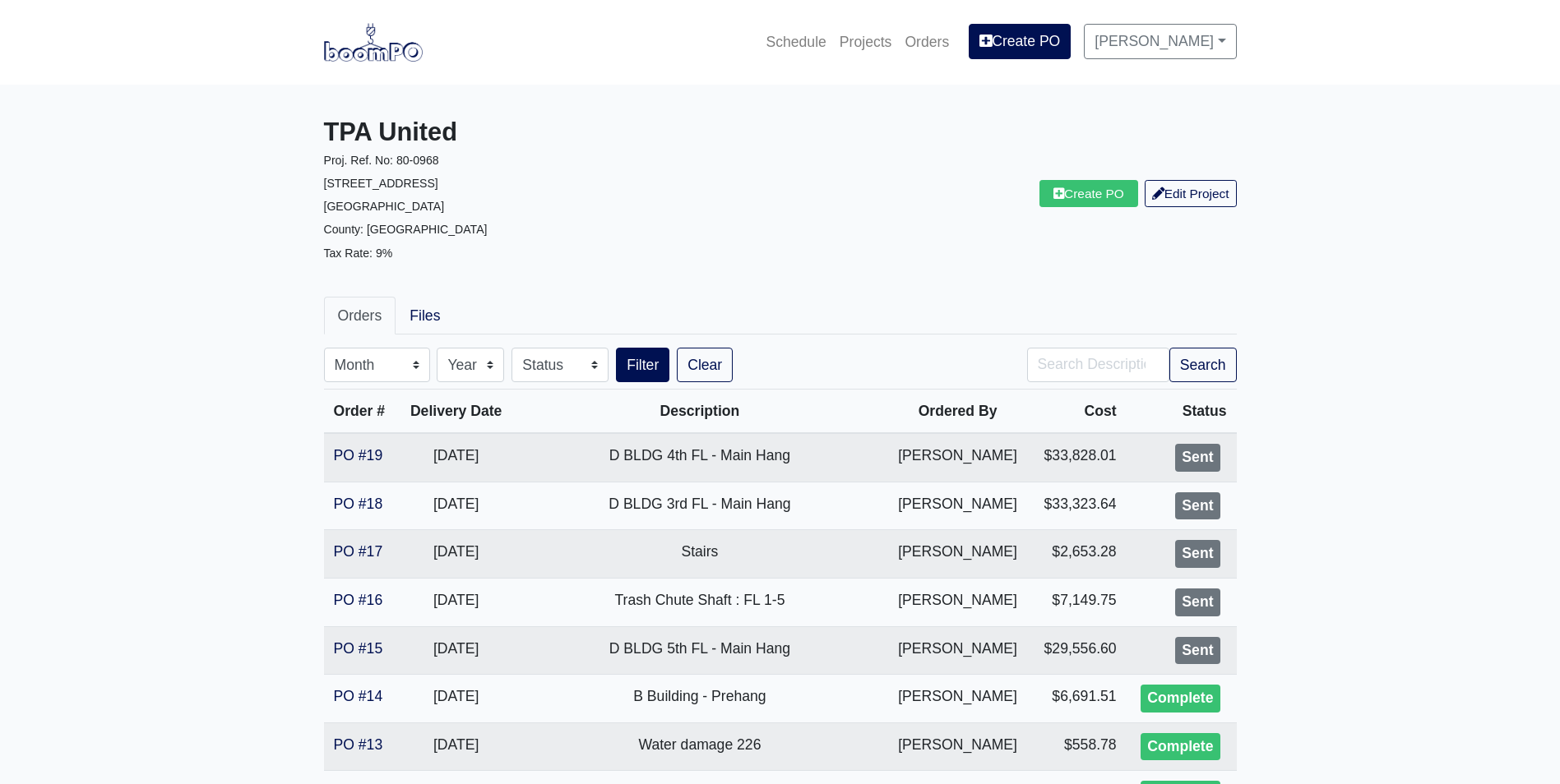
click at [409, 47] on img at bounding box center [374, 42] width 99 height 38
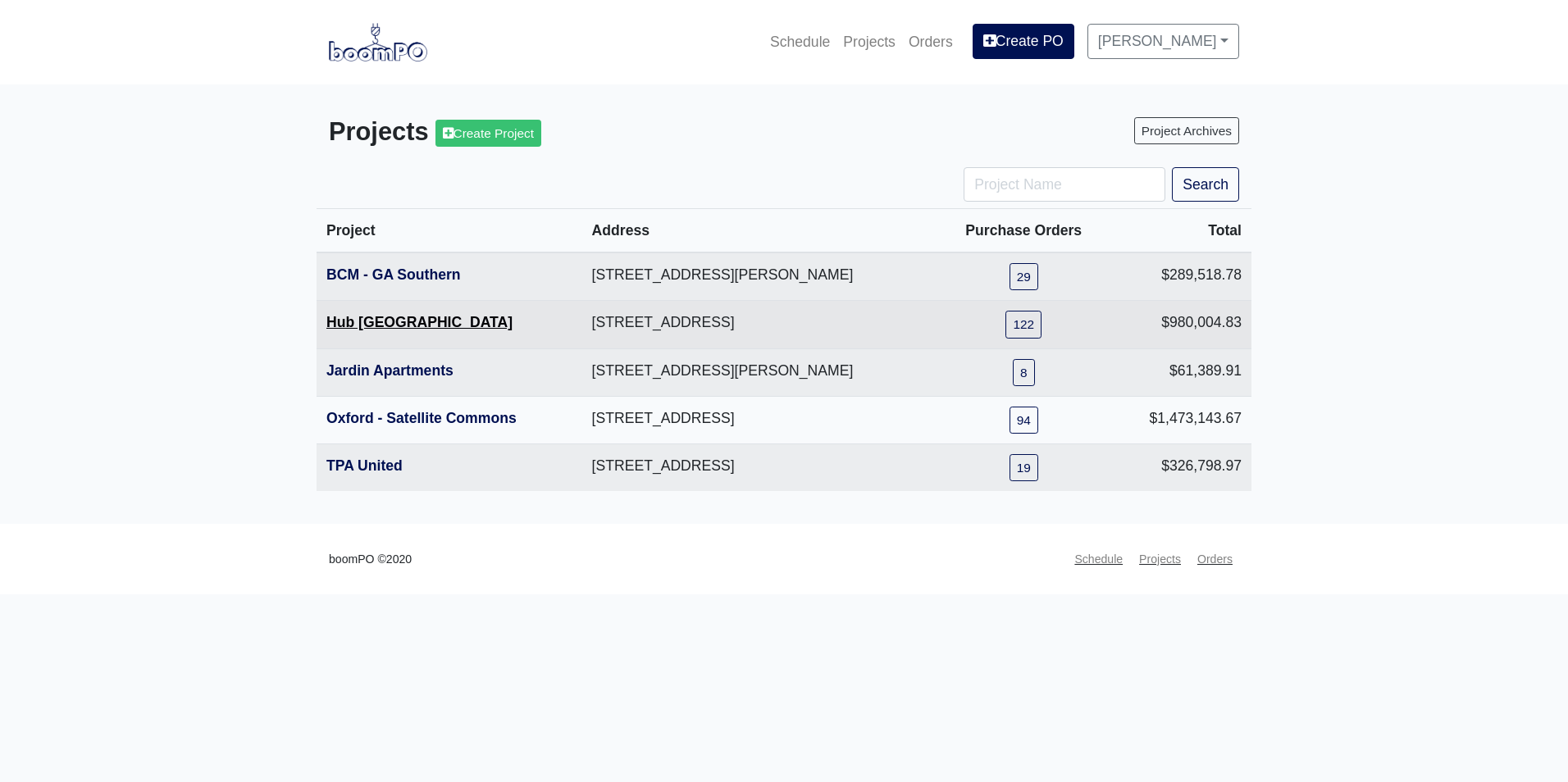
click at [368, 322] on link "Hub Knoxville" at bounding box center [419, 322] width 186 height 16
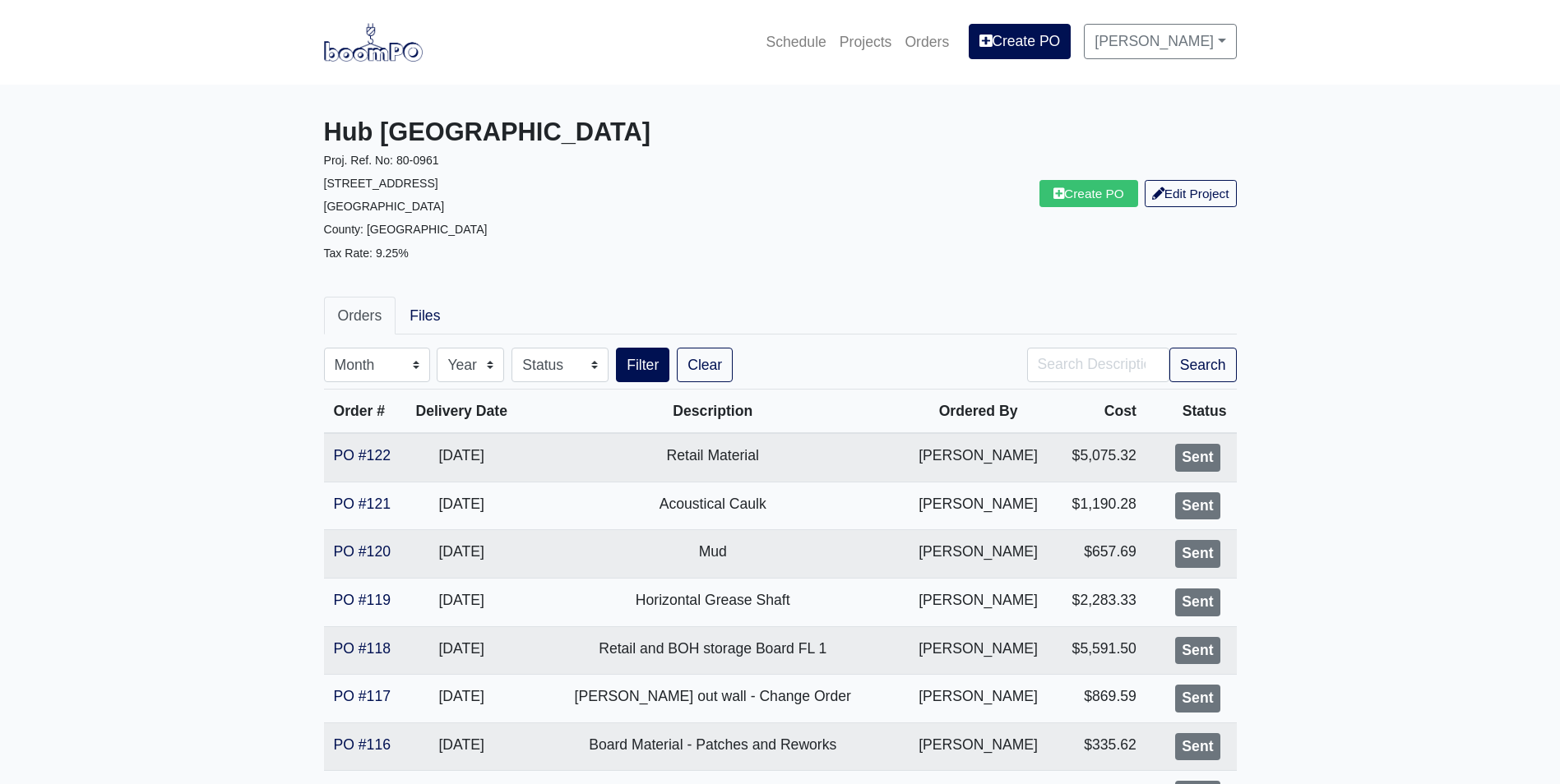
click at [395, 50] on img at bounding box center [374, 42] width 99 height 38
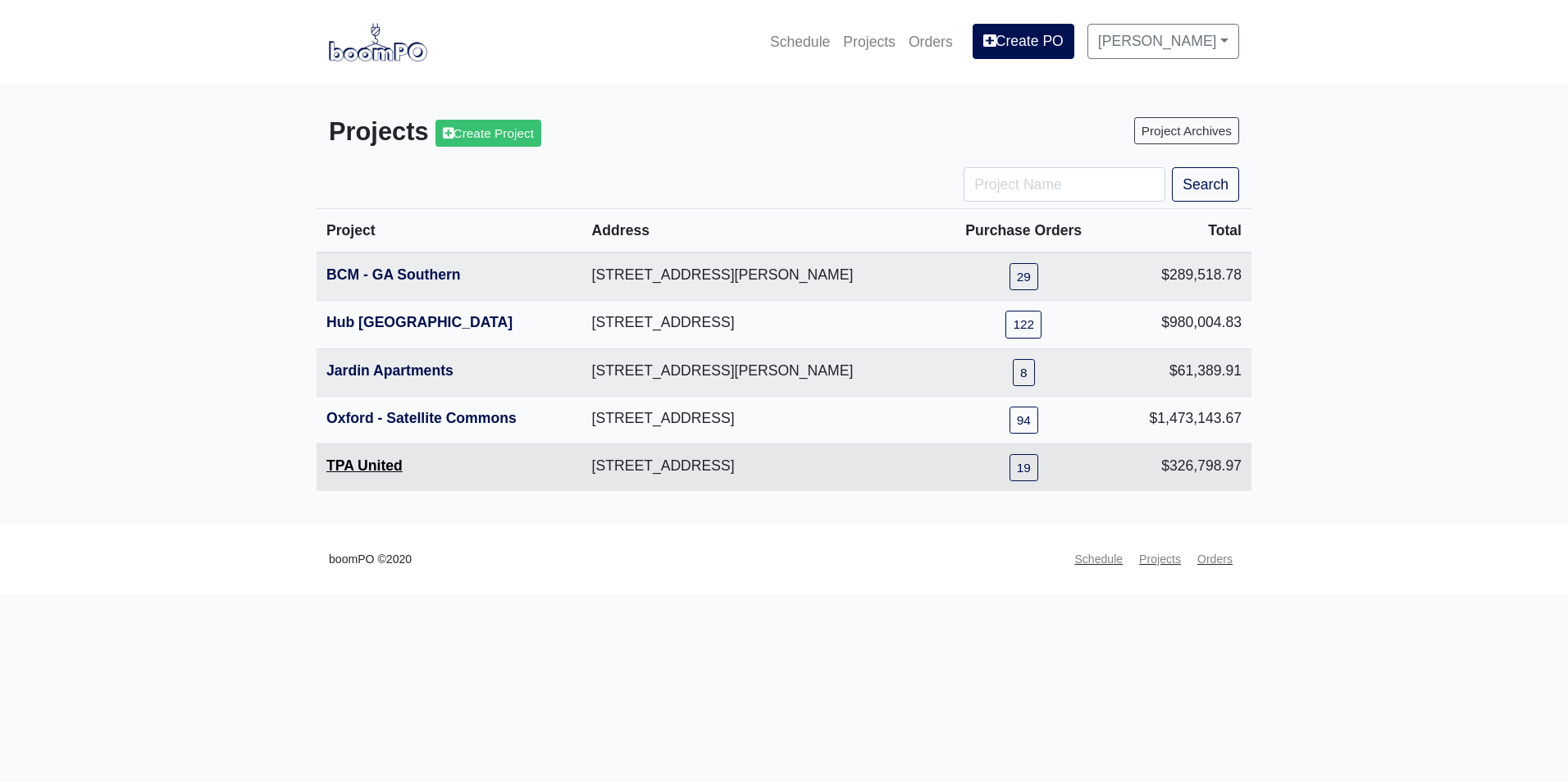
click at [361, 466] on link "TPA United" at bounding box center [365, 465] width 77 height 16
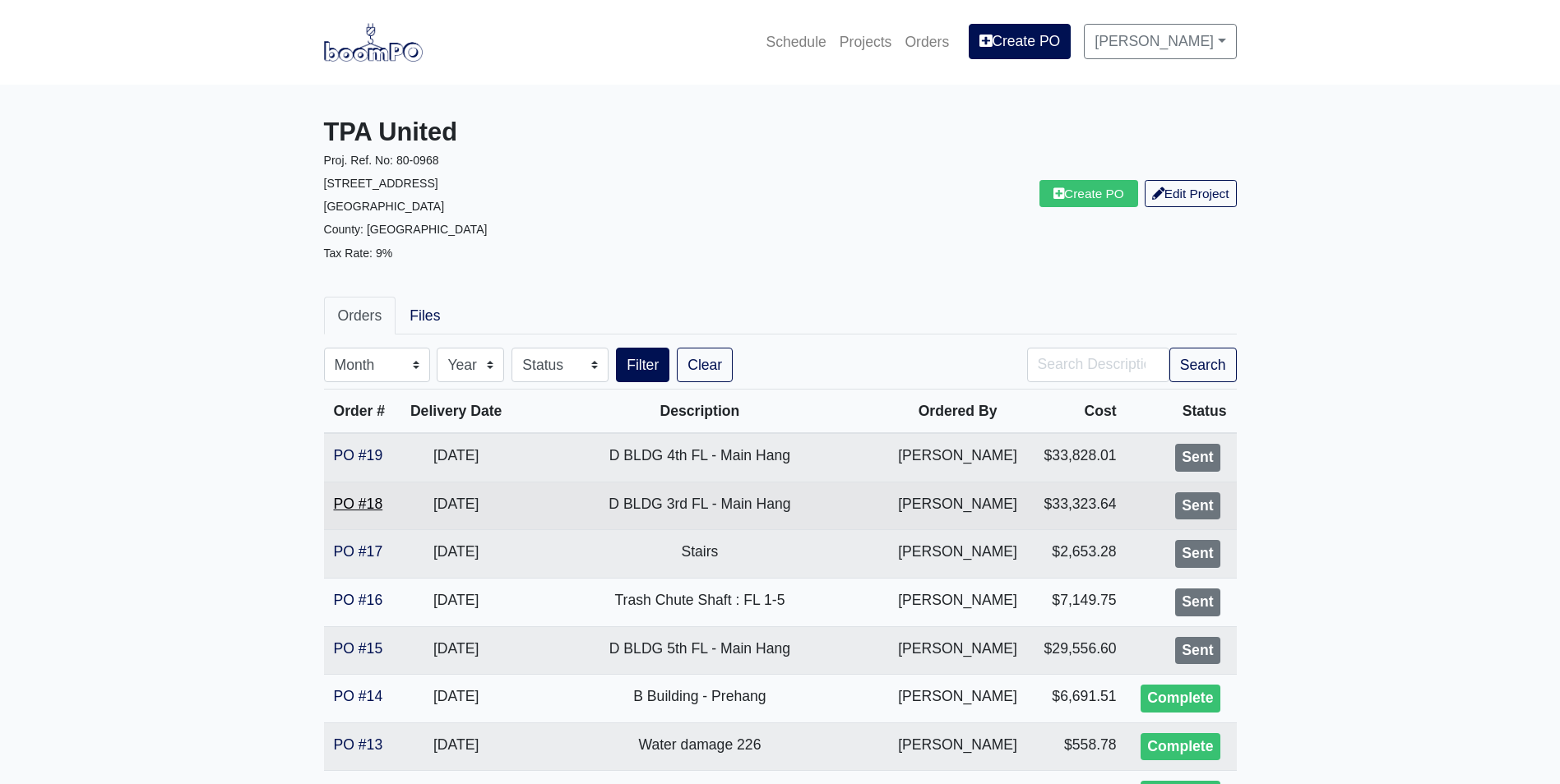
click at [358, 499] on link "PO #18" at bounding box center [358, 503] width 49 height 16
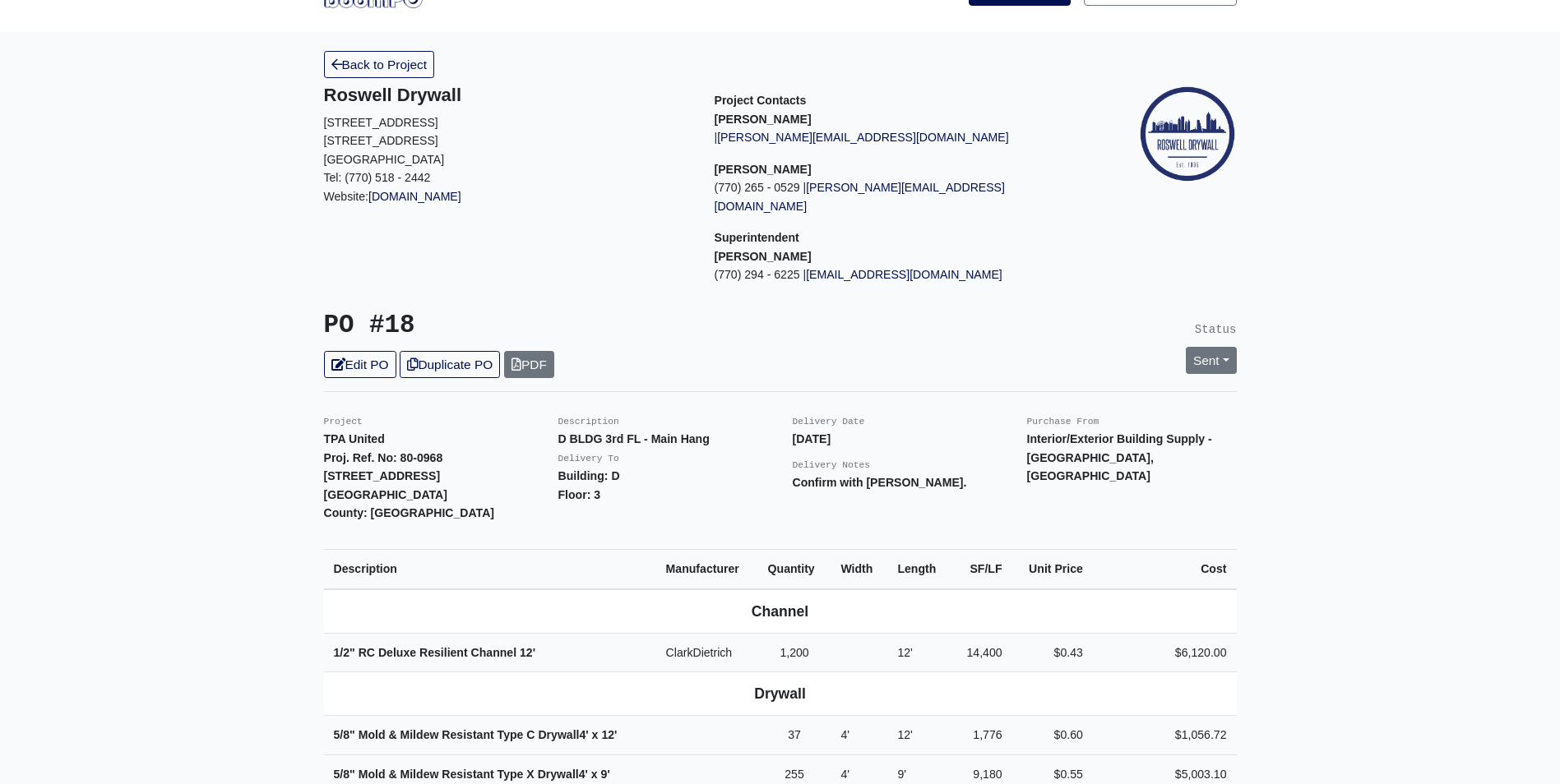
scroll to position [82, 0]
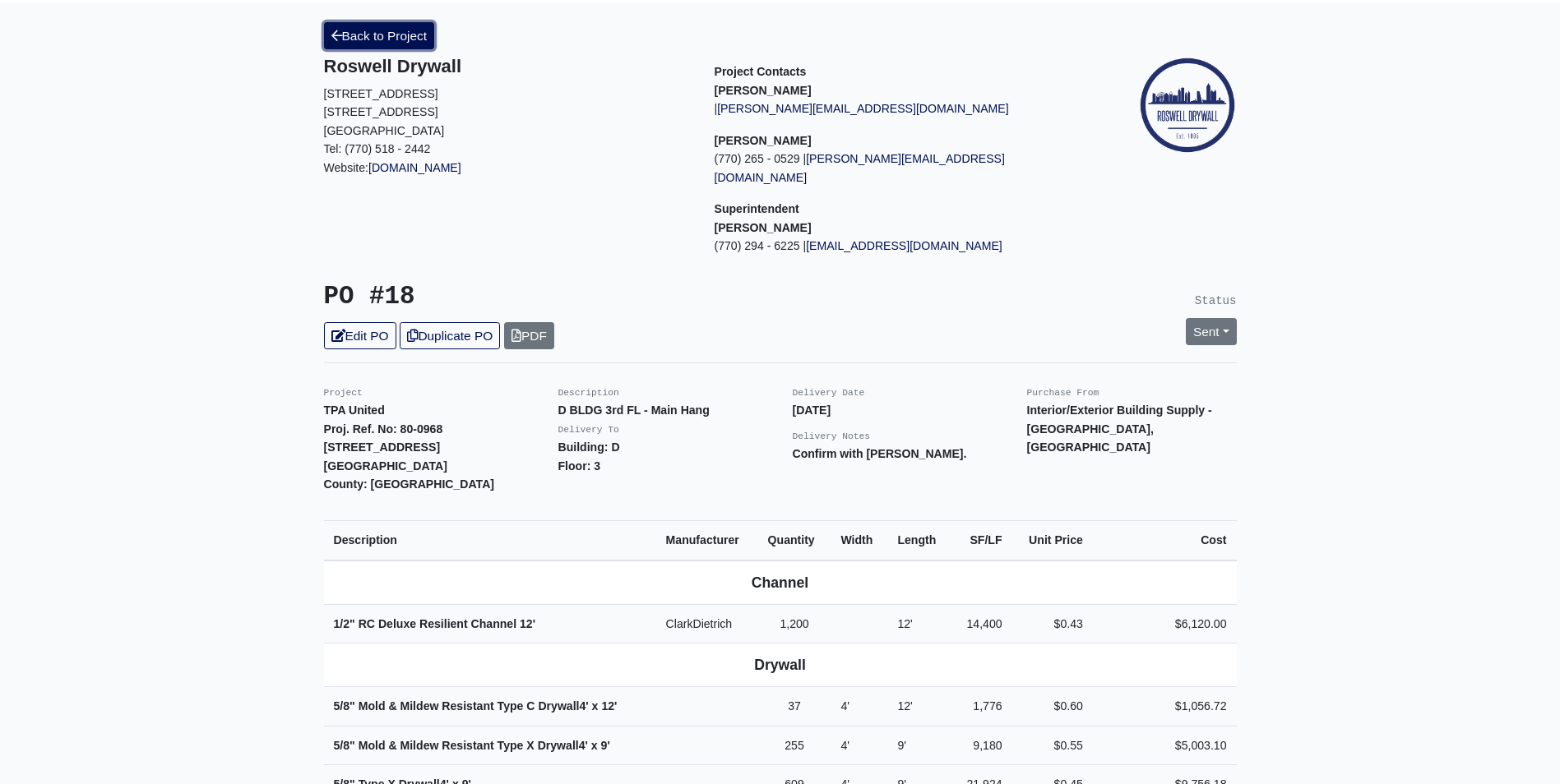
click at [423, 32] on link "Back to Project" at bounding box center [380, 36] width 111 height 27
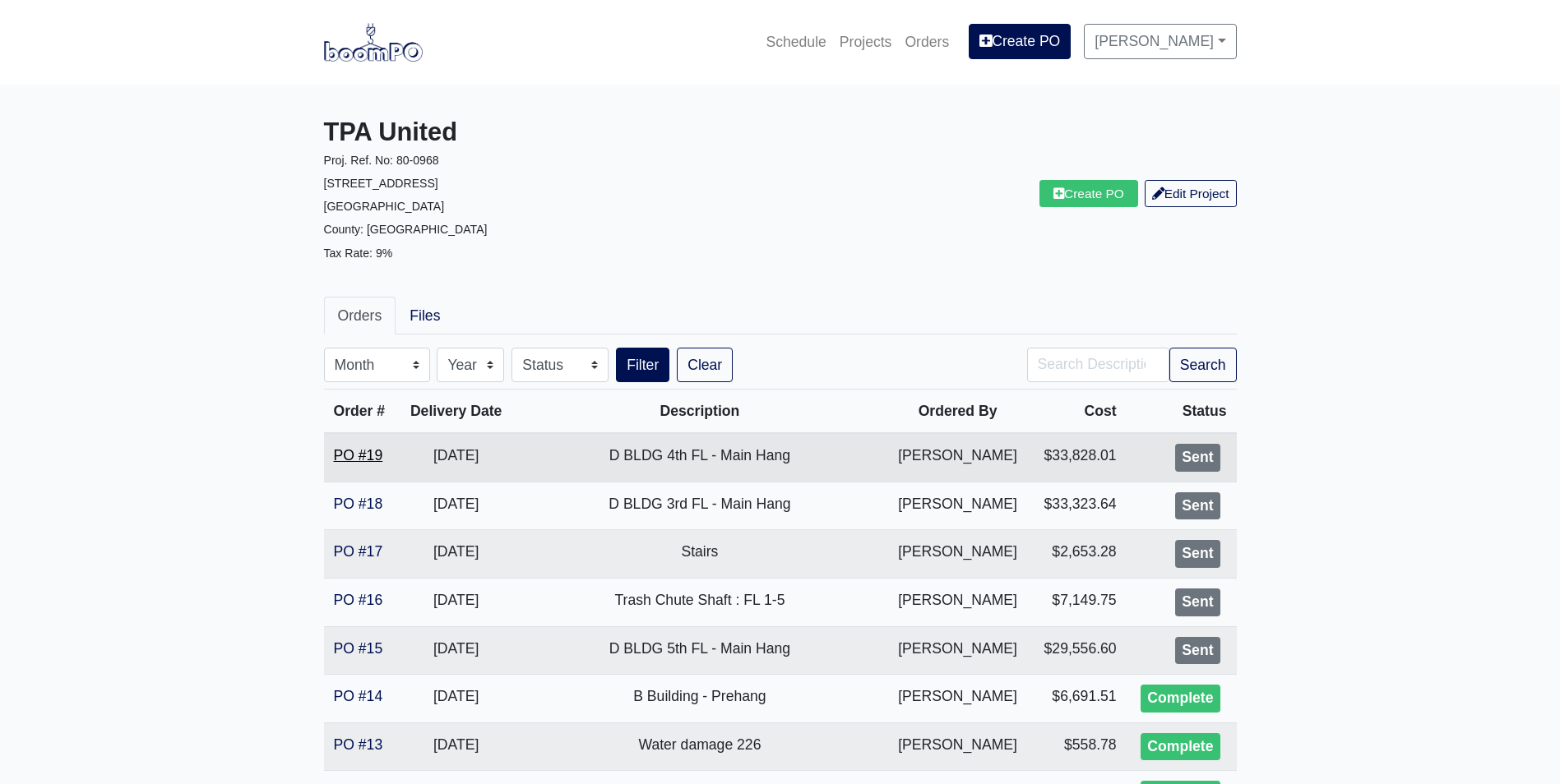
click at [366, 456] on link "PO #19" at bounding box center [358, 455] width 49 height 16
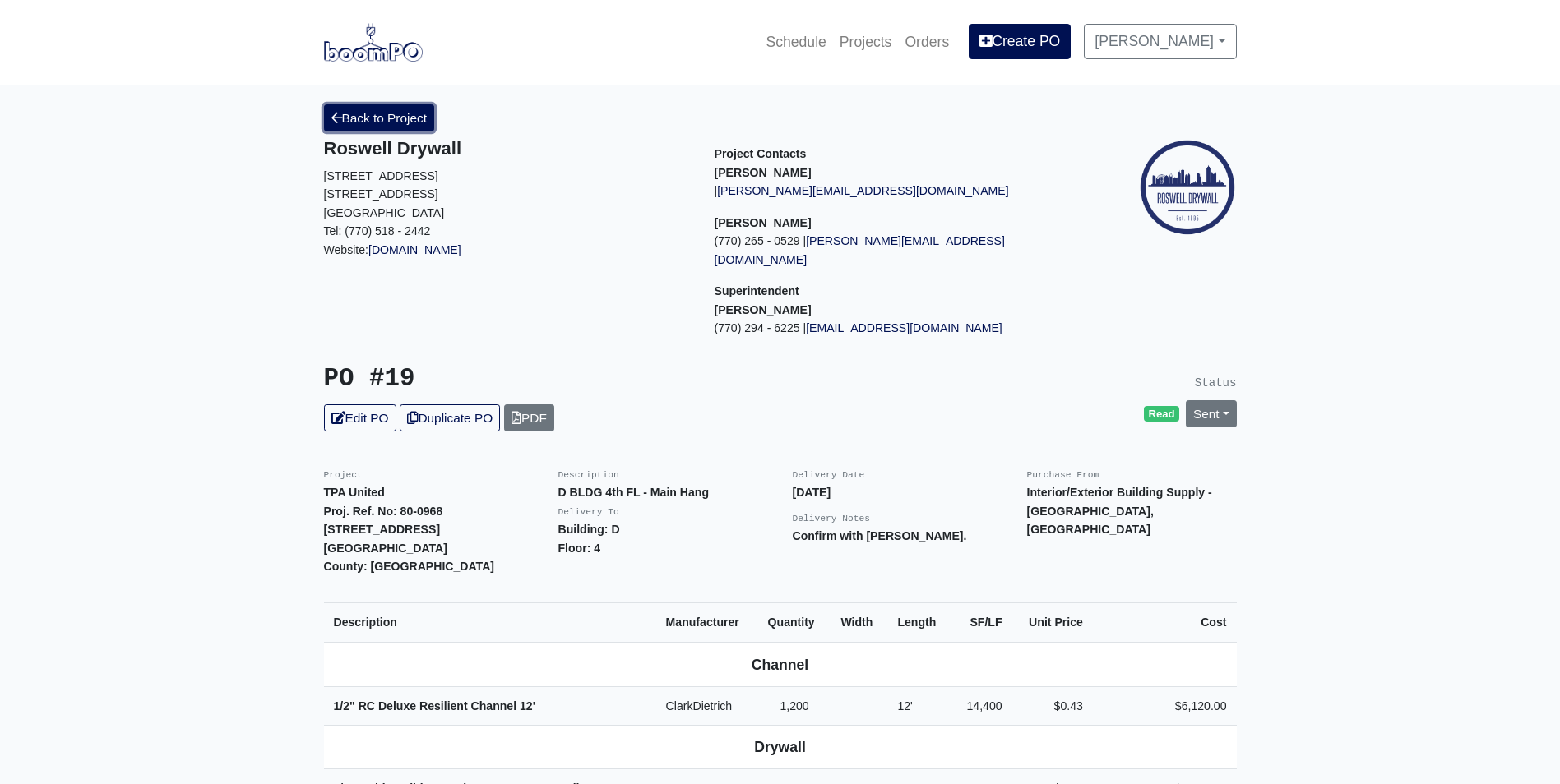
click at [410, 118] on link "Back to Project" at bounding box center [380, 118] width 111 height 27
